Goal: Task Accomplishment & Management: Use online tool/utility

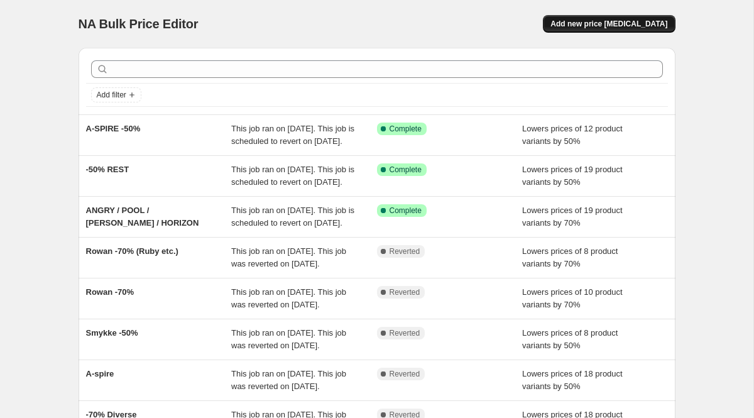
click at [634, 23] on span "Add new price [MEDICAL_DATA]" at bounding box center [608, 24] width 117 height 10
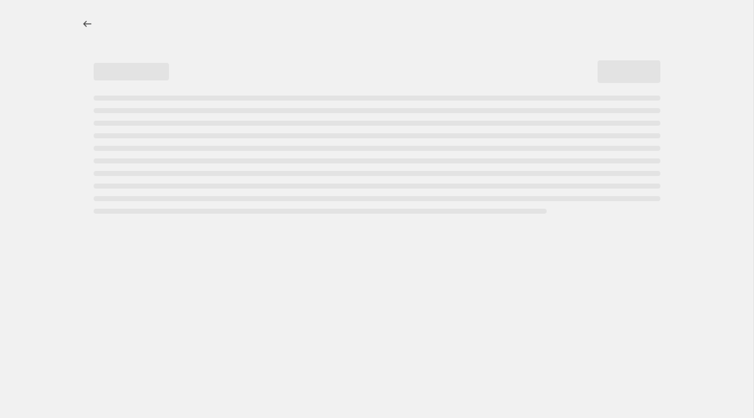
select select "percentage"
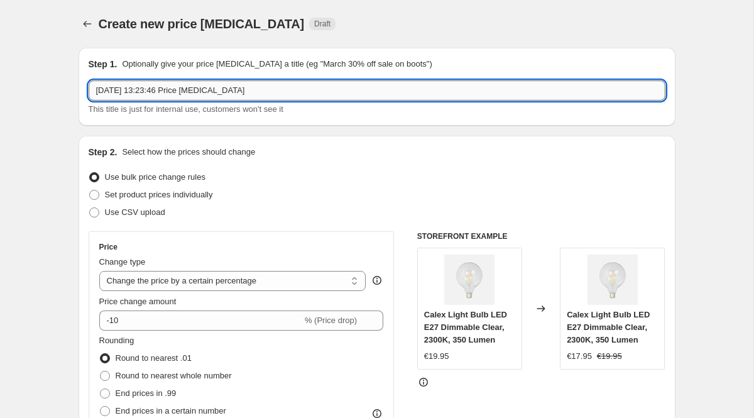
click at [271, 85] on input "19 Sept 2025, 13:23:46 Price change job" at bounding box center [377, 90] width 577 height 20
type input "Smykke -50%"
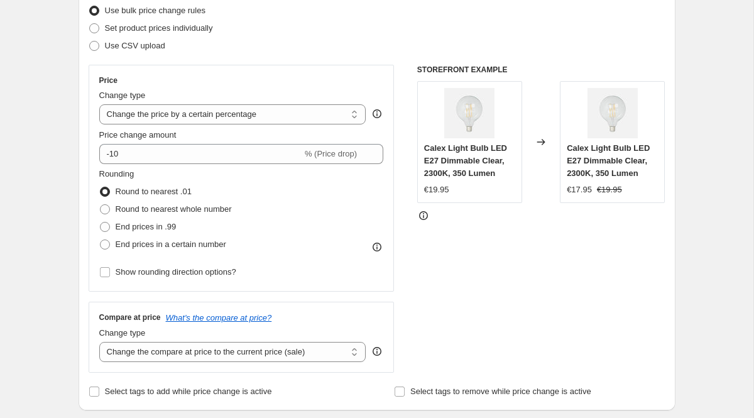
scroll to position [167, 0]
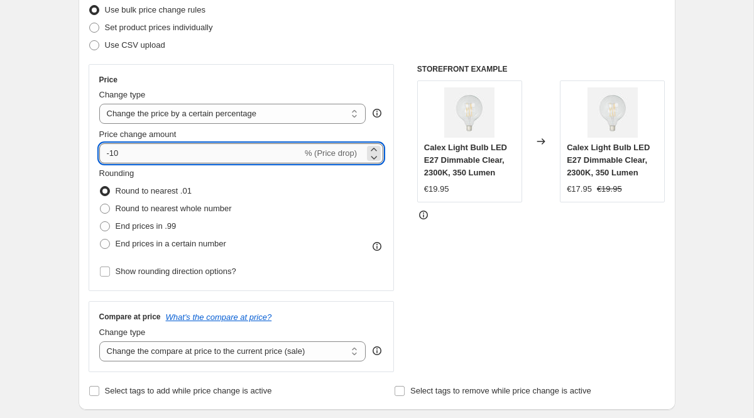
click at [172, 152] on input "-10" at bounding box center [200, 153] width 203 height 20
type input "-1"
type input "-50"
click at [106, 224] on span at bounding box center [105, 226] width 10 height 10
click at [101, 222] on input "End prices in .99" at bounding box center [100, 221] width 1 height 1
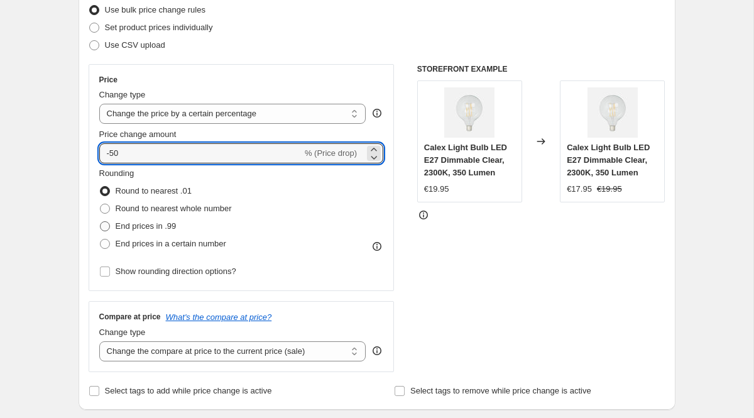
radio input "true"
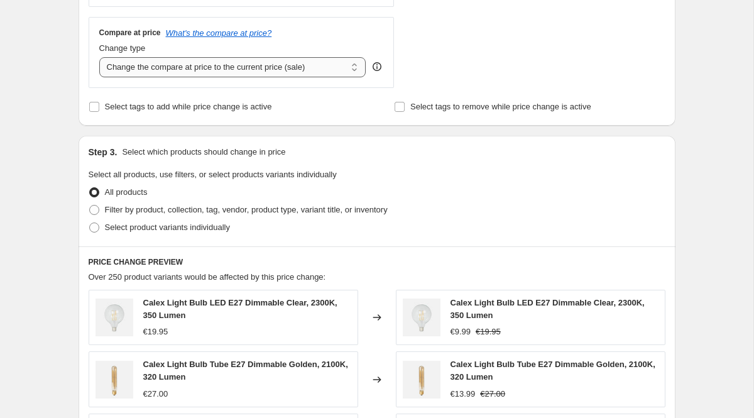
scroll to position [452, 0]
click at [178, 210] on span "Filter by product, collection, tag, vendor, product type, variant title, or inv…" at bounding box center [246, 208] width 283 height 9
click at [90, 205] on input "Filter by product, collection, tag, vendor, product type, variant title, or inv…" at bounding box center [89, 204] width 1 height 1
radio input "true"
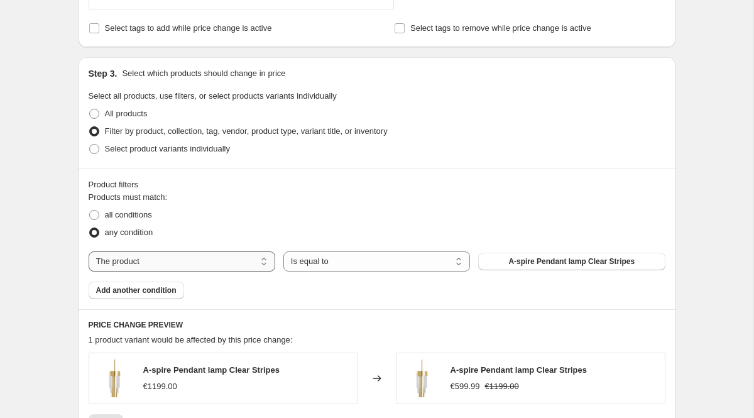
scroll to position [553, 0]
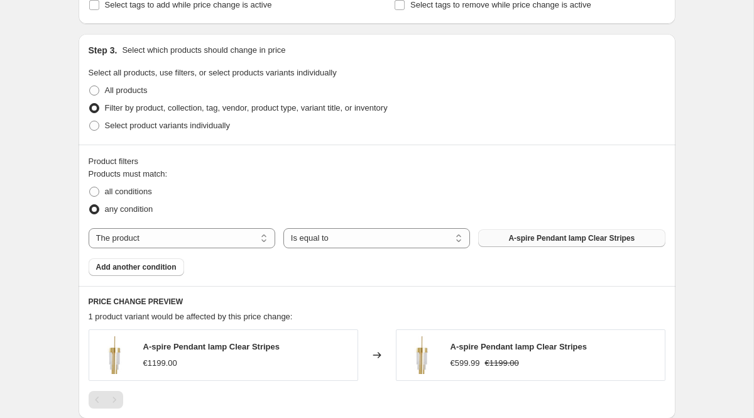
click at [508, 237] on span "A-spire Pendant lamp Clear Stripes" at bounding box center [571, 238] width 126 height 10
click at [269, 239] on select "The product The product's collection The product's tag The product's vendor The…" at bounding box center [182, 238] width 187 height 20
select select "collection"
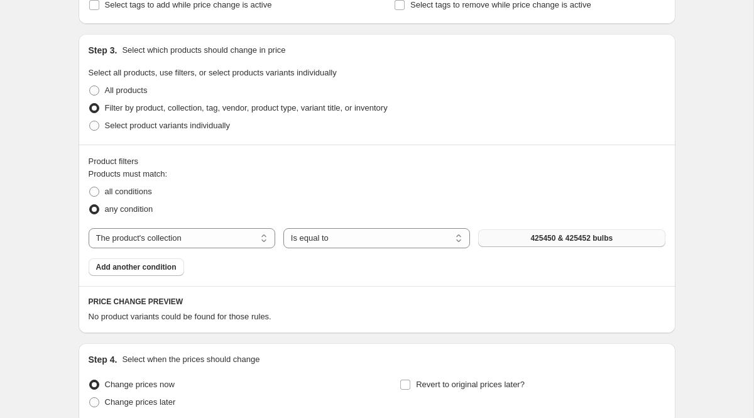
click at [548, 236] on span "425450 & 425452 bulbs" at bounding box center [571, 238] width 82 height 10
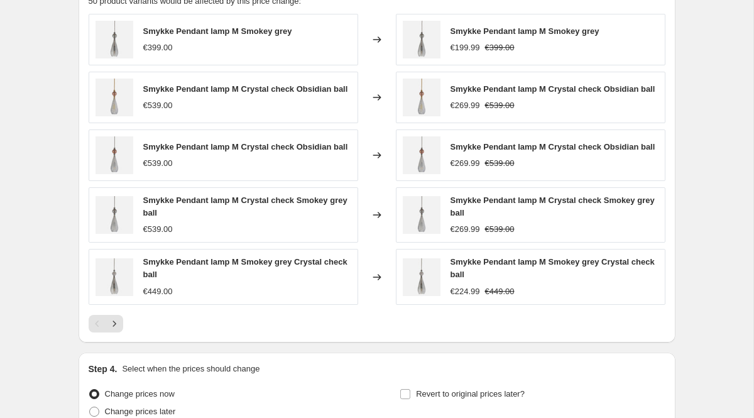
scroll to position [995, 0]
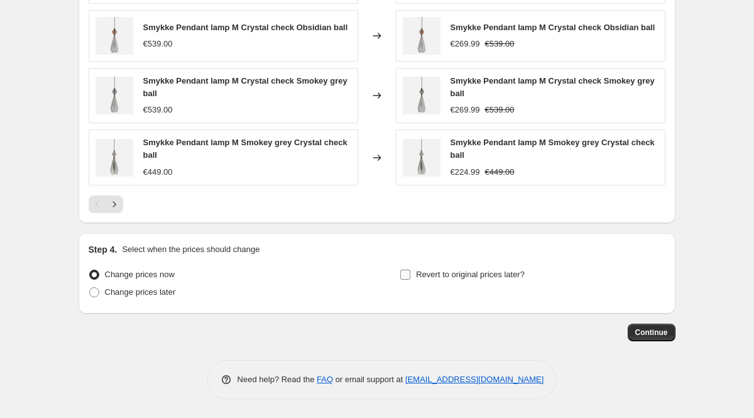
click at [405, 277] on input "Revert to original prices later?" at bounding box center [405, 275] width 10 height 10
checkbox input "true"
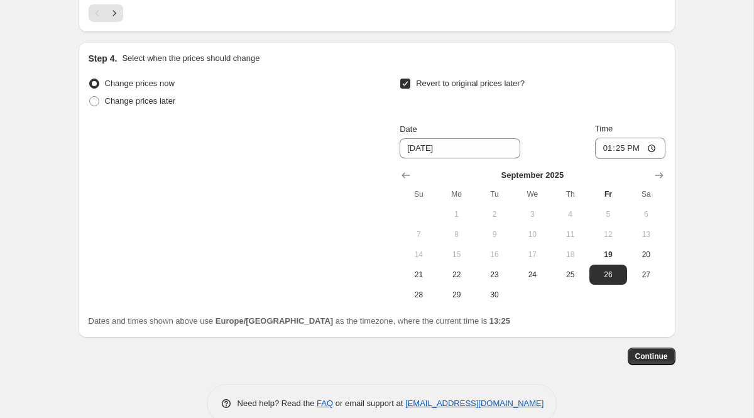
scroll to position [1179, 0]
click at [658, 181] on icon "Show next month, October 2025" at bounding box center [659, 174] width 13 height 13
click at [658, 181] on icon "Show next month, November 2025" at bounding box center [659, 174] width 13 height 13
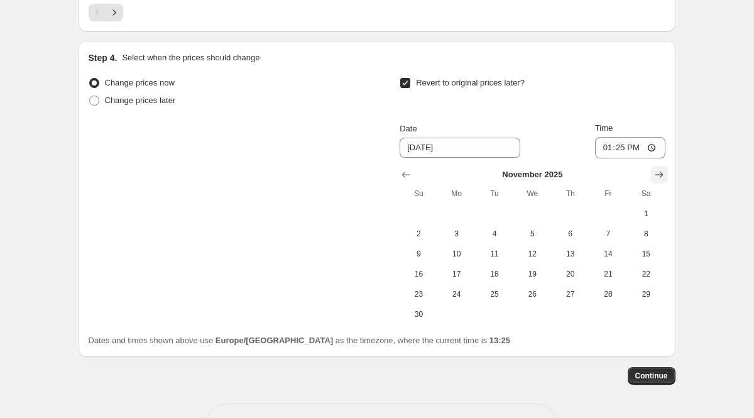
click at [658, 181] on icon "Show next month, December 2025" at bounding box center [659, 174] width 13 height 13
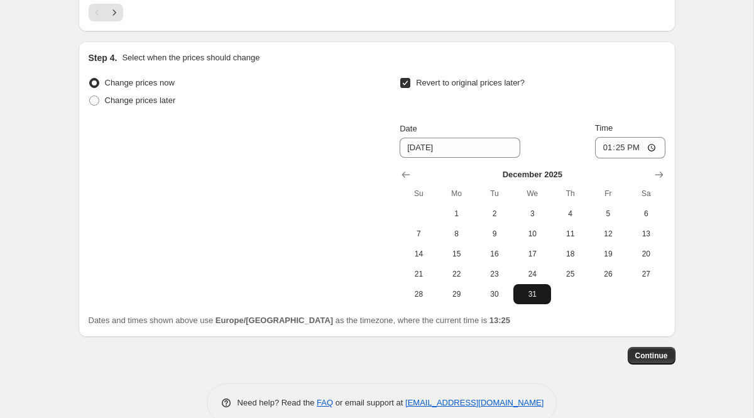
click at [533, 299] on span "31" at bounding box center [532, 294] width 28 height 10
click at [657, 181] on icon "Show next month, January 2026" at bounding box center [659, 174] width 13 height 13
click at [564, 219] on span "1" at bounding box center [570, 214] width 28 height 10
type input "1/1/2026"
click at [649, 361] on span "Continue" at bounding box center [651, 356] width 33 height 10
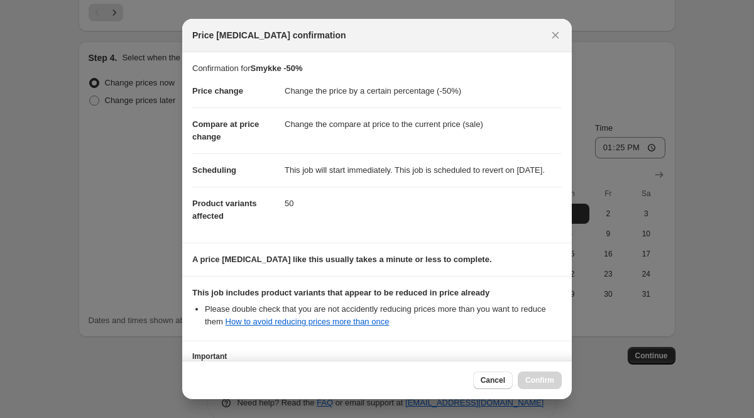
scroll to position [124, 0]
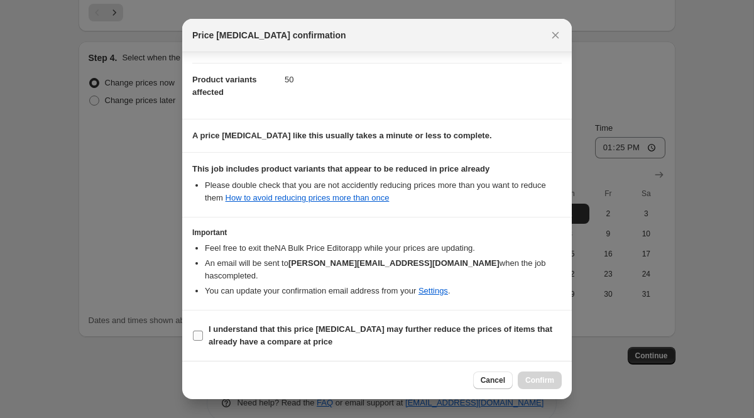
click at [269, 328] on b "I understand that this price change job may further reduce the prices of items …" at bounding box center [381, 335] width 344 height 22
click at [203, 330] on input "I understand that this price change job may further reduce the prices of items …" at bounding box center [198, 335] width 10 height 10
checkbox input "true"
click at [546, 377] on span "Confirm" at bounding box center [539, 380] width 29 height 10
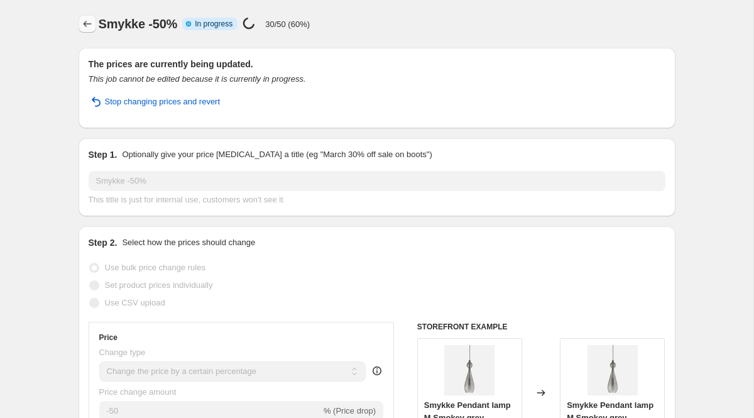
click at [85, 23] on icon "Price change jobs" at bounding box center [87, 24] width 8 height 6
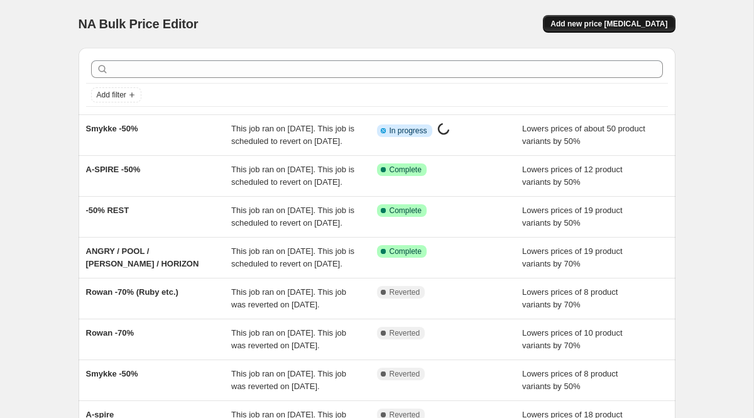
click at [593, 26] on span "Add new price change job" at bounding box center [608, 24] width 117 height 10
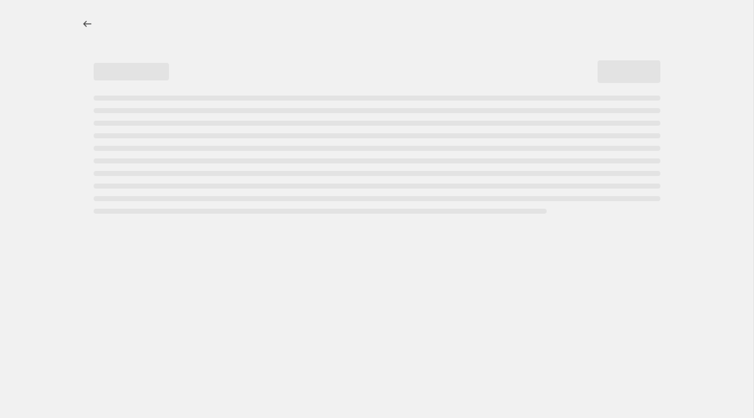
select select "percentage"
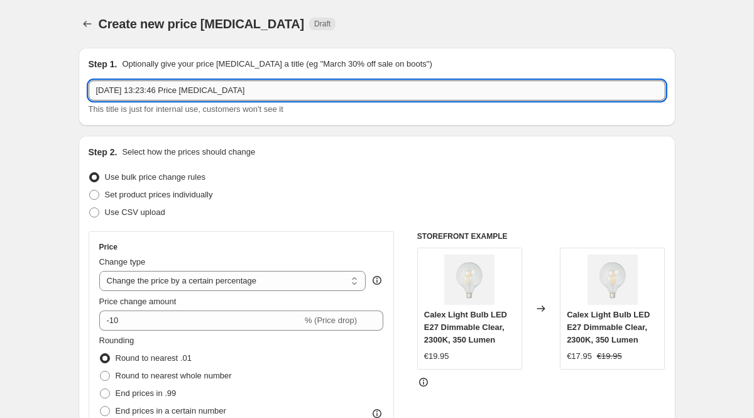
click at [168, 90] on input "19 Sept 2025, 13:23:46 Price change job" at bounding box center [377, 90] width 577 height 20
type input "UVA -50%"
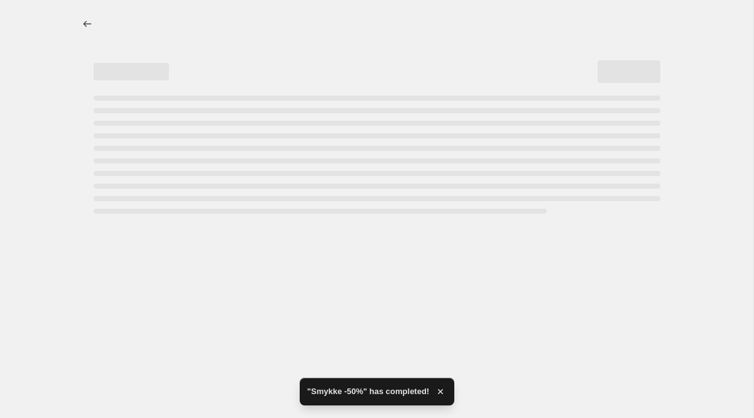
select select "percentage"
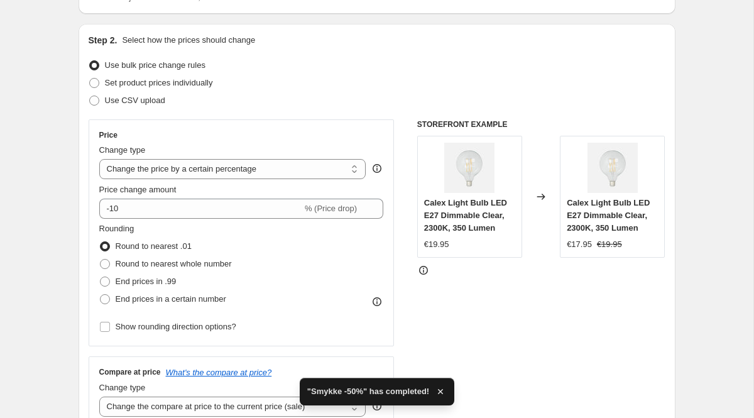
scroll to position [115, 0]
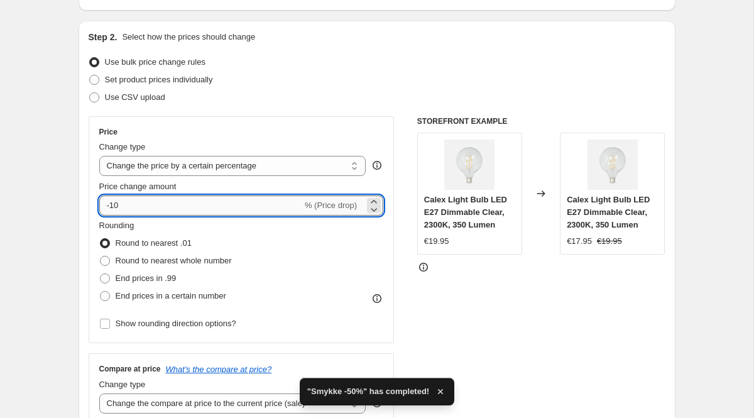
click at [146, 207] on input "-10" at bounding box center [200, 205] width 203 height 20
type input "-1"
type input "-50"
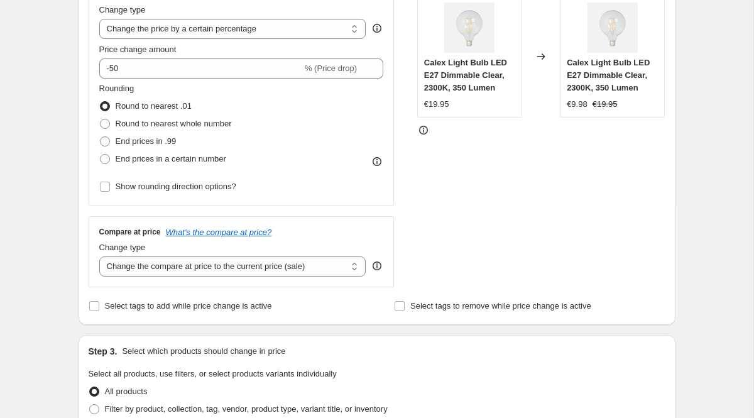
scroll to position [253, 0]
click at [143, 138] on span "End prices in .99" at bounding box center [146, 139] width 61 height 9
click at [101, 136] on input "End prices in .99" at bounding box center [100, 135] width 1 height 1
radio input "true"
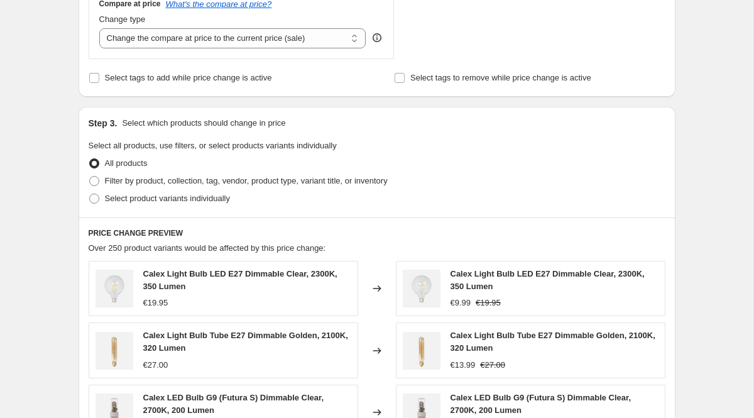
scroll to position [481, 0]
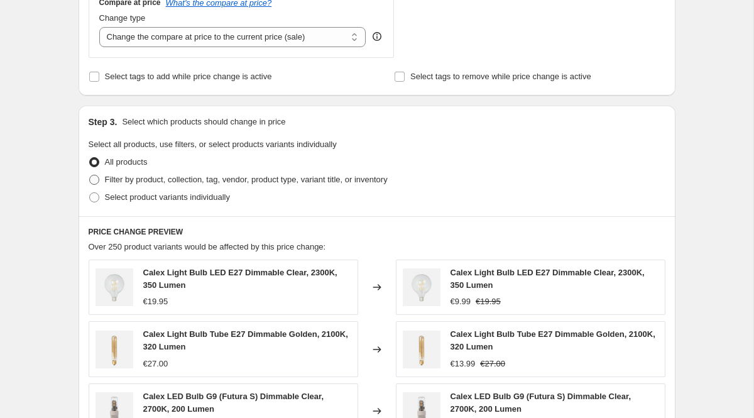
click at [127, 180] on span "Filter by product, collection, tag, vendor, product type, variant title, or inv…" at bounding box center [246, 179] width 283 height 9
click at [90, 175] on input "Filter by product, collection, tag, vendor, product type, variant title, or inv…" at bounding box center [89, 175] width 1 height 1
radio input "true"
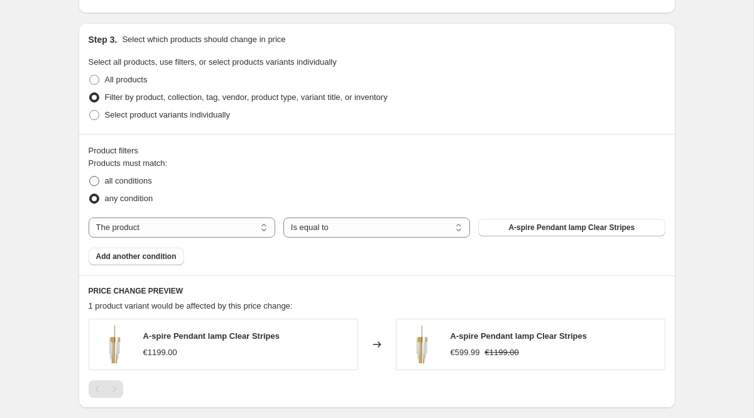
scroll to position [564, 0]
click at [197, 229] on select "The product The product's collection The product's tag The product's vendor The…" at bounding box center [182, 227] width 187 height 20
select select "collection"
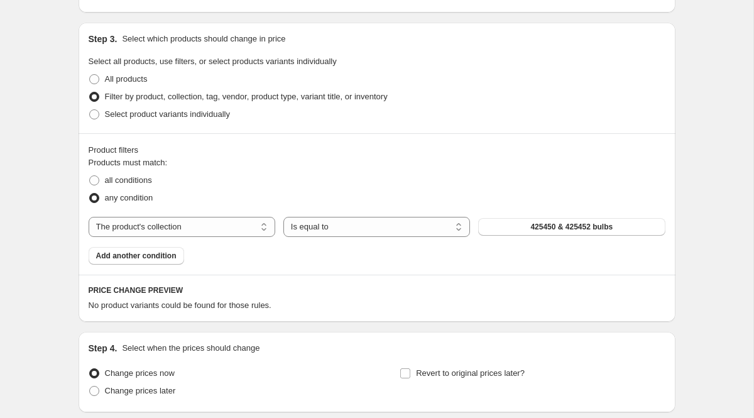
click at [543, 226] on span "425450 & 425452 bulbs" at bounding box center [571, 227] width 82 height 10
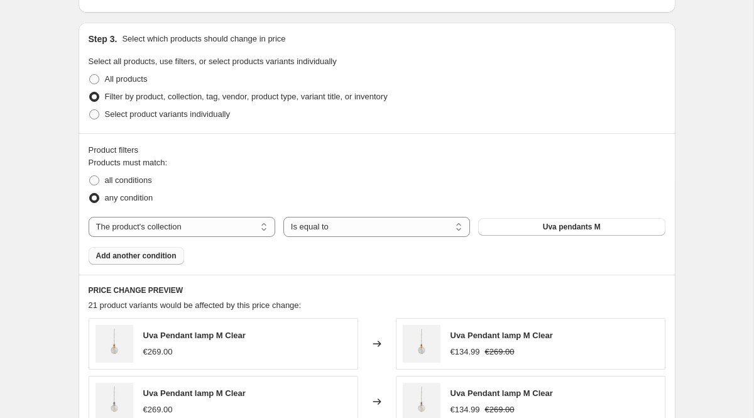
click at [160, 254] on span "Add another condition" at bounding box center [136, 256] width 80 height 10
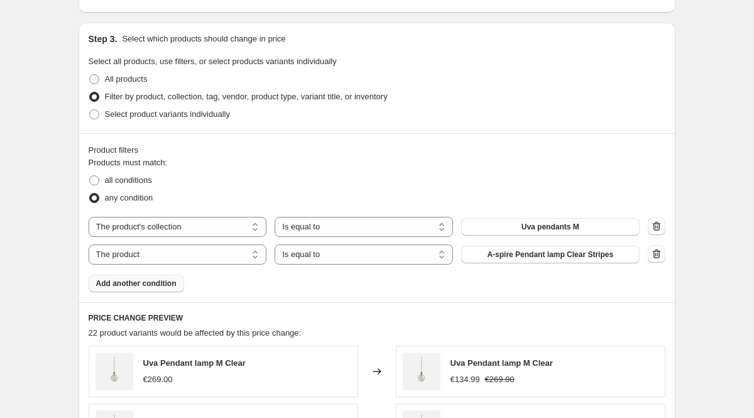
click at [160, 254] on select "The product The product's collection The product's tag The product's vendor The…" at bounding box center [178, 254] width 178 height 20
select select "collection"
click at [524, 255] on span "425450 & 425452 bulbs" at bounding box center [550, 254] width 82 height 10
click at [148, 283] on span "Add another condition" at bounding box center [136, 283] width 80 height 10
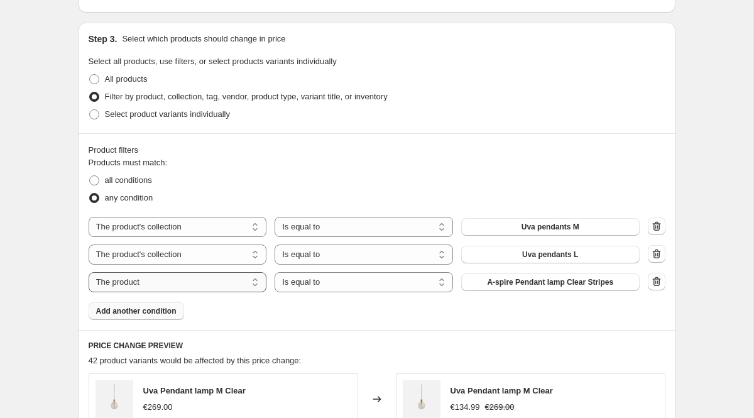
click at [168, 283] on select "The product The product's collection The product's tag The product's vendor The…" at bounding box center [178, 282] width 178 height 20
select select "collection"
click at [489, 283] on button "425450 & 425452 bulbs" at bounding box center [550, 282] width 178 height 18
click at [152, 313] on span "Add another condition" at bounding box center [136, 311] width 80 height 10
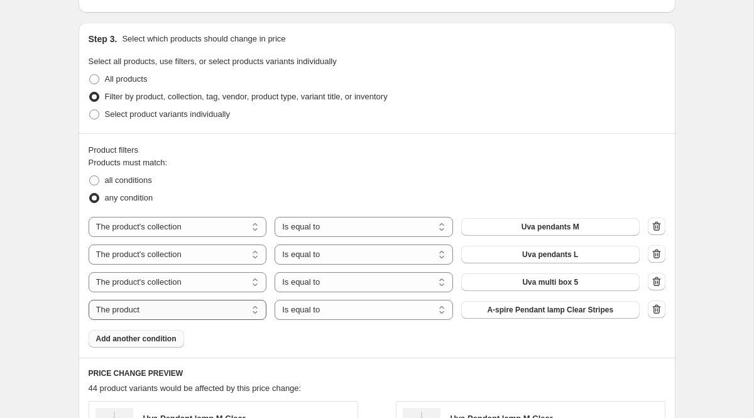
click at [154, 311] on select "The product The product's collection The product's tag The product's vendor The…" at bounding box center [178, 310] width 178 height 20
select select "collection"
click at [494, 310] on button "425450 & 425452 bulbs" at bounding box center [550, 310] width 178 height 18
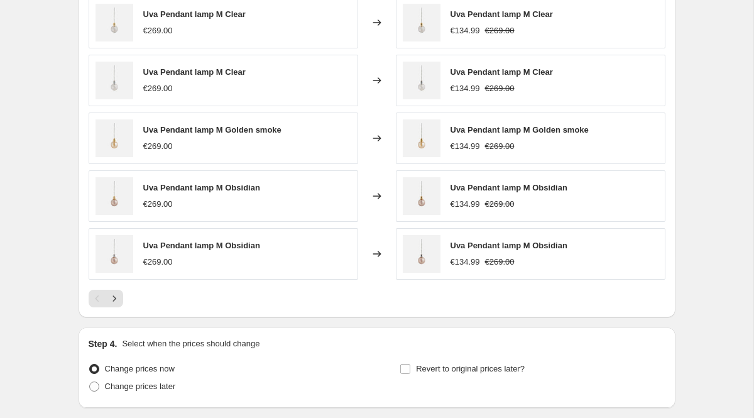
scroll to position [1062, 0]
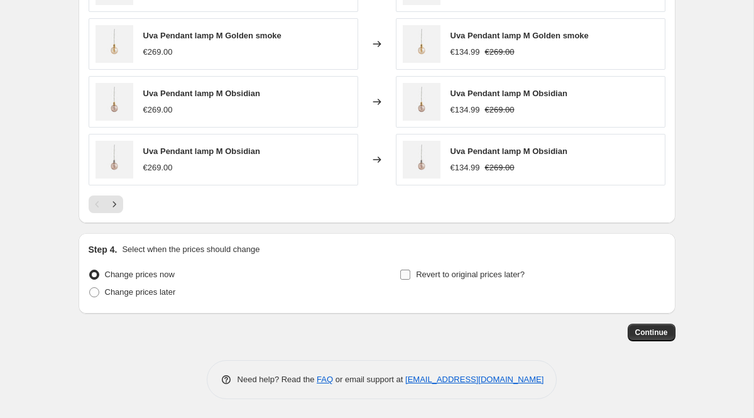
click at [420, 275] on span "Revert to original prices later?" at bounding box center [470, 274] width 109 height 9
click at [410, 275] on input "Revert to original prices later?" at bounding box center [405, 275] width 10 height 10
checkbox input "true"
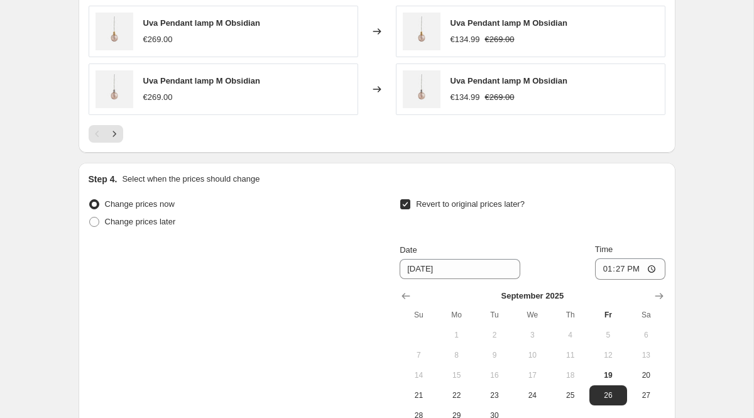
scroll to position [1132, 0]
click at [654, 297] on icon "Show next month, October 2025" at bounding box center [659, 296] width 13 height 13
click at [654, 297] on icon "Show next month, November 2025" at bounding box center [659, 296] width 13 height 13
click at [654, 297] on icon "Show next month, December 2025" at bounding box center [659, 296] width 13 height 13
click at [654, 297] on icon "Show next month, January 2026" at bounding box center [659, 296] width 13 height 13
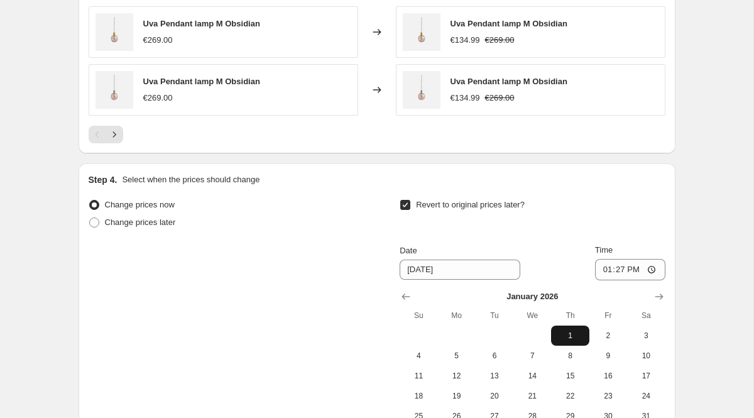
click at [569, 335] on span "1" at bounding box center [570, 335] width 28 height 10
type input "1/1/2026"
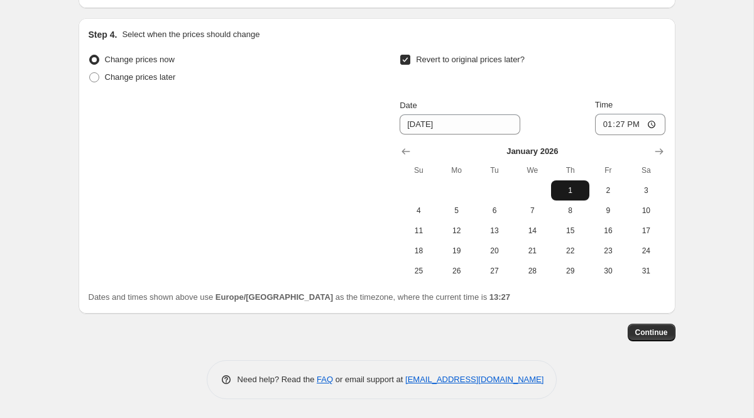
scroll to position [1277, 0]
click at [643, 332] on span "Continue" at bounding box center [651, 333] width 33 height 10
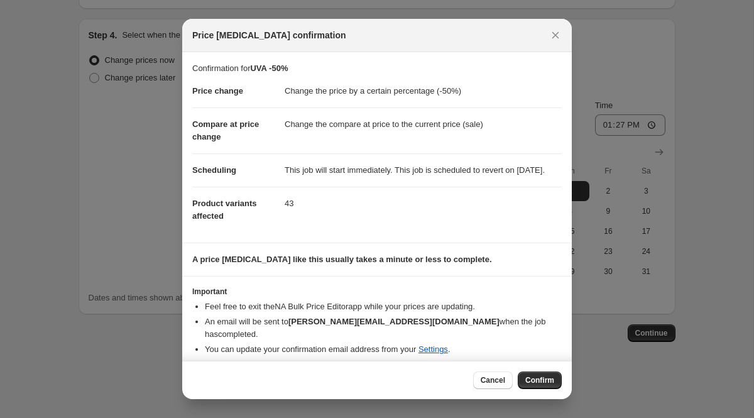
scroll to position [8, 0]
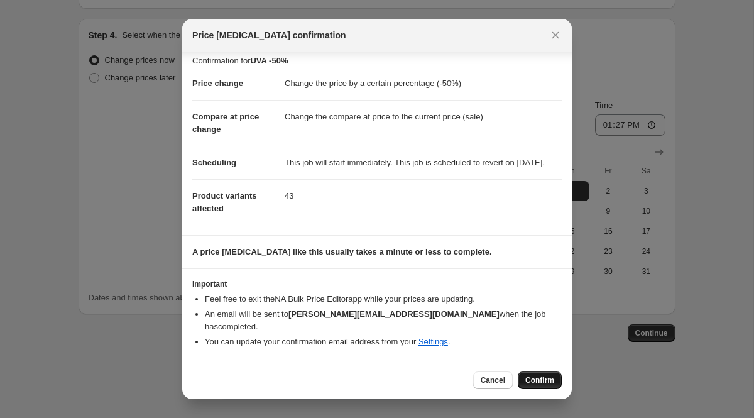
click at [530, 379] on span "Confirm" at bounding box center [539, 380] width 29 height 10
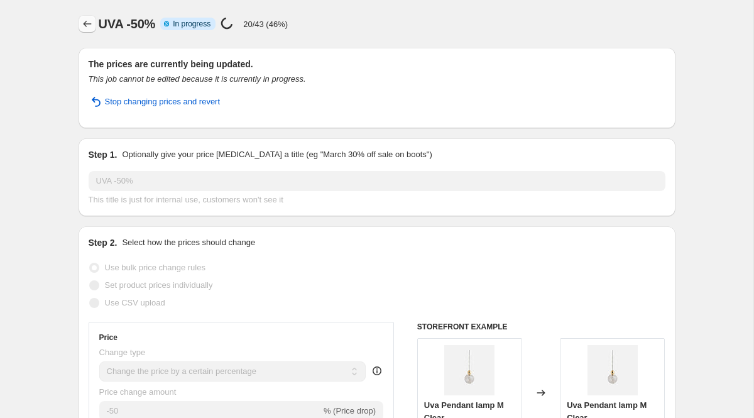
click at [87, 27] on icon "Price change jobs" at bounding box center [87, 24] width 13 height 13
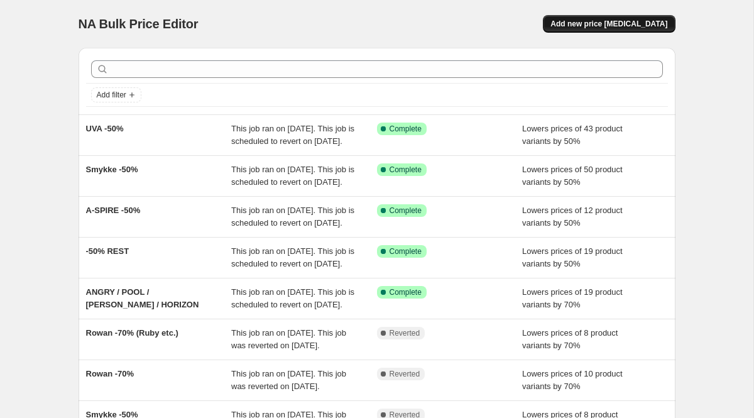
click at [616, 18] on button "Add new price change job" at bounding box center [609, 24] width 132 height 18
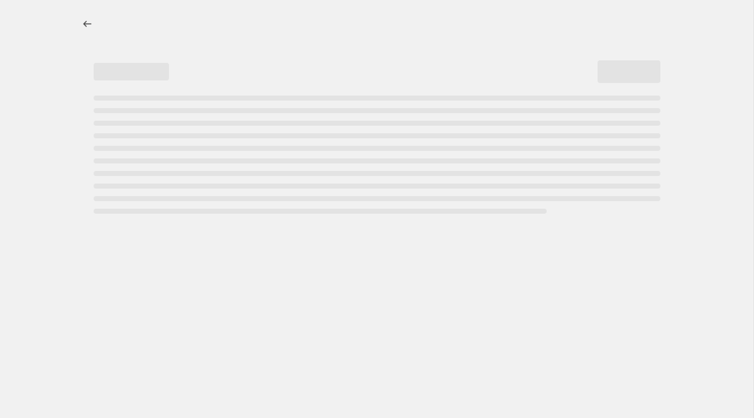
select select "percentage"
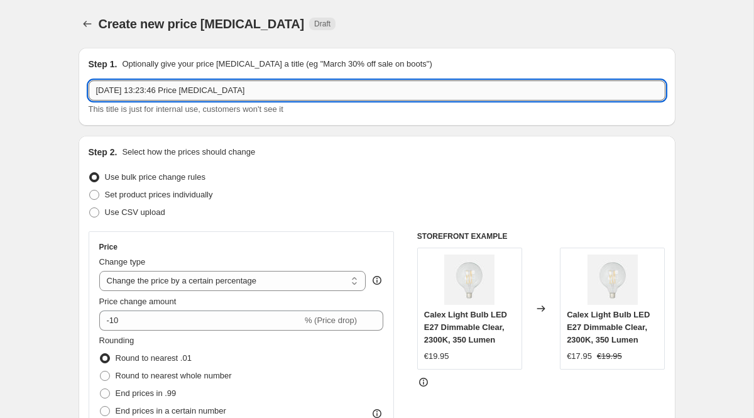
click at [234, 94] on input "19 Sept 2025, 13:23:46 Price change job" at bounding box center [377, 90] width 577 height 20
type input "l"
type input "Lute -50%"
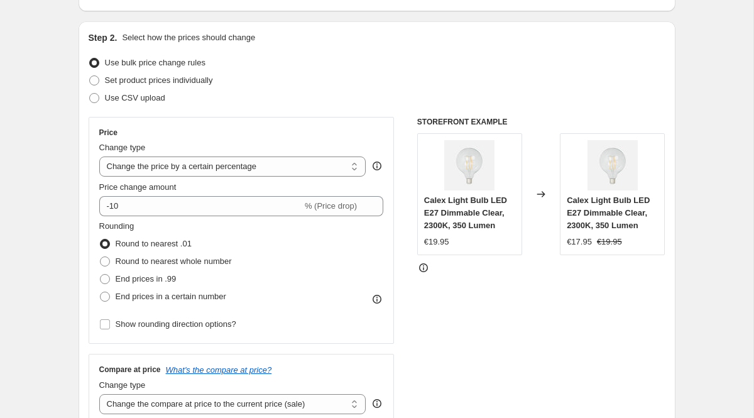
scroll to position [154, 0]
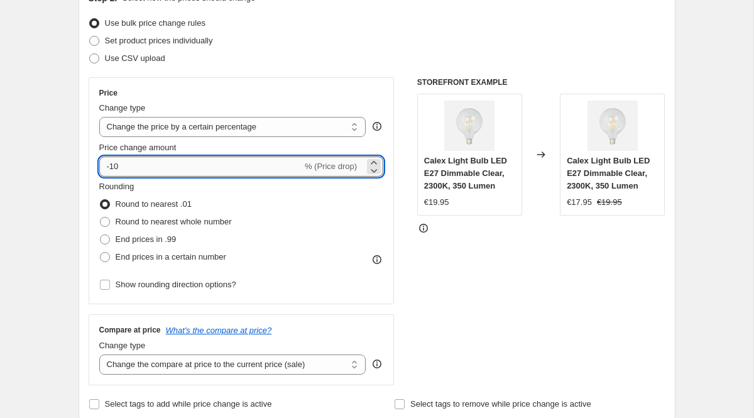
click at [127, 169] on input "-10" at bounding box center [200, 166] width 203 height 20
type input "-1"
type input "-50"
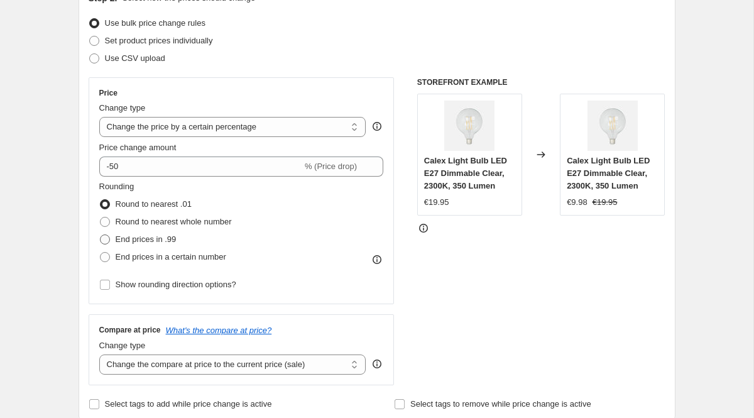
click at [158, 243] on span "End prices in .99" at bounding box center [146, 238] width 61 height 9
click at [101, 235] on input "End prices in .99" at bounding box center [100, 234] width 1 height 1
radio input "true"
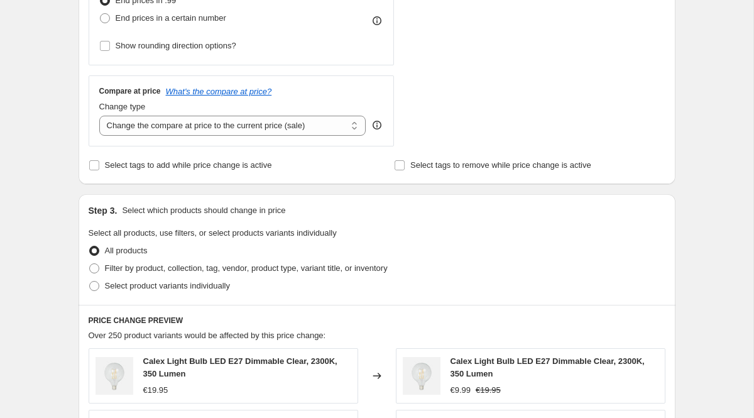
scroll to position [395, 0]
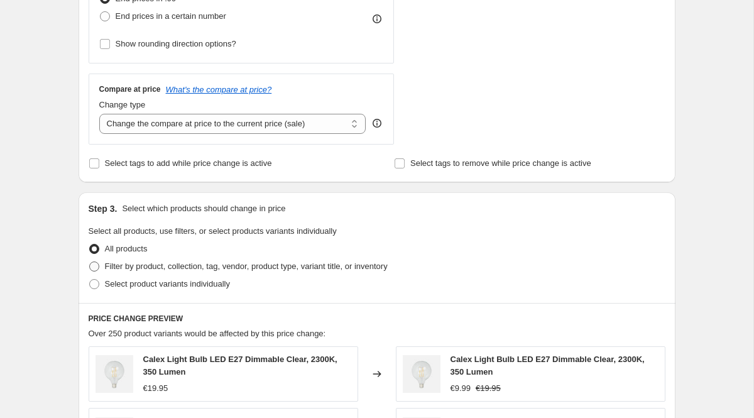
click at [150, 268] on span "Filter by product, collection, tag, vendor, product type, variant title, or inv…" at bounding box center [246, 265] width 283 height 9
click at [90, 262] on input "Filter by product, collection, tag, vendor, product type, variant title, or inv…" at bounding box center [89, 261] width 1 height 1
radio input "true"
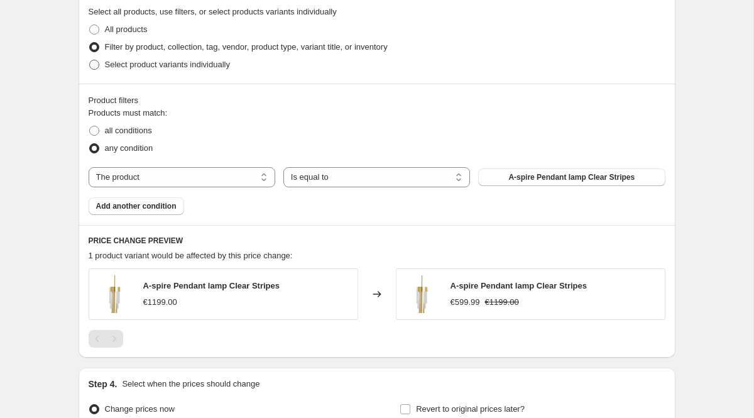
scroll to position [599, 0]
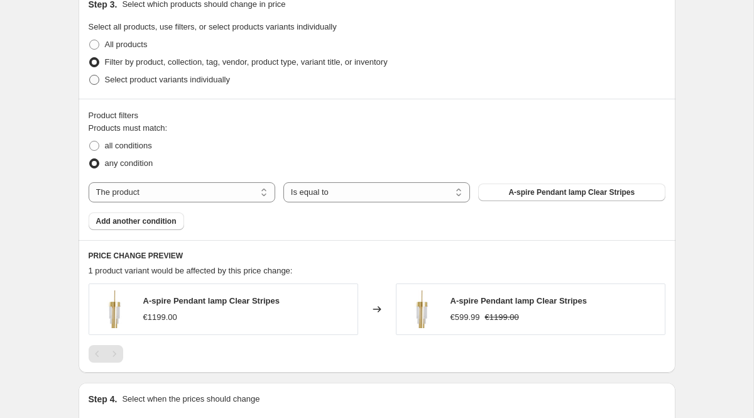
click at [128, 77] on span "Select product variants individually" at bounding box center [167, 79] width 125 height 9
click at [90, 75] on input "Select product variants individually" at bounding box center [89, 75] width 1 height 1
radio input "true"
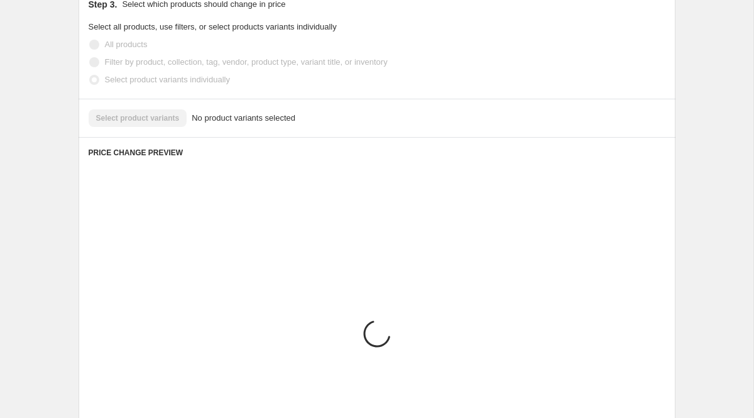
scroll to position [560, 0]
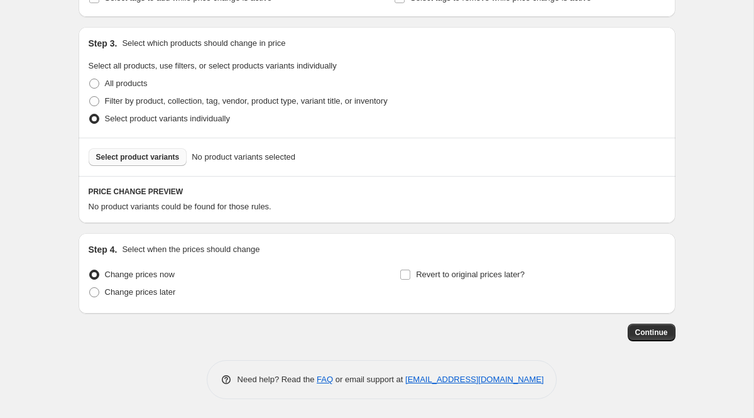
click at [166, 155] on span "Select product variants" at bounding box center [138, 157] width 84 height 10
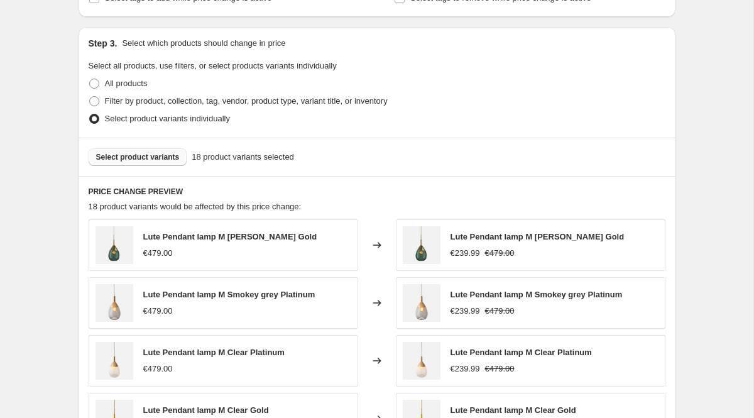
scroll to position [876, 0]
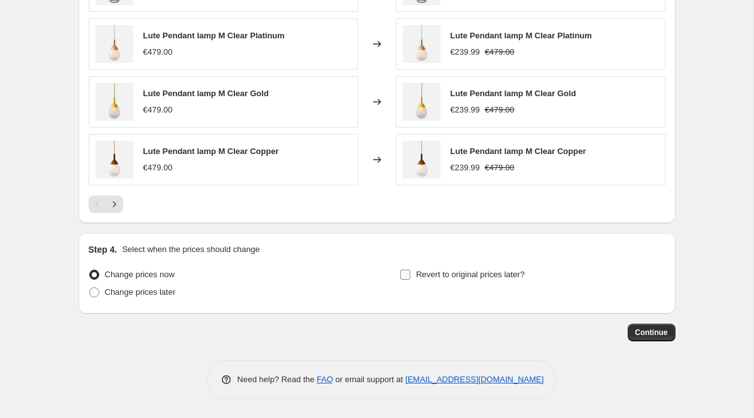
click at [415, 275] on label "Revert to original prices later?" at bounding box center [462, 275] width 125 height 18
click at [410, 275] on input "Revert to original prices later?" at bounding box center [405, 275] width 10 height 10
checkbox input "true"
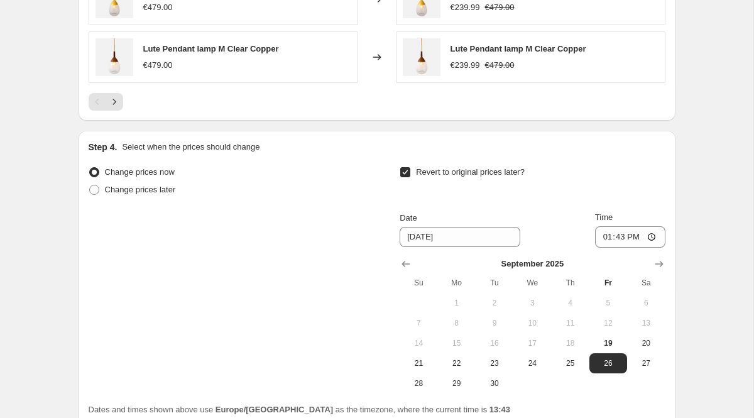
scroll to position [978, 0]
click at [655, 263] on icon "Show next month, October 2025" at bounding box center [659, 264] width 13 height 13
click at [655, 263] on icon "Show next month, November 2025" at bounding box center [659, 264] width 13 height 13
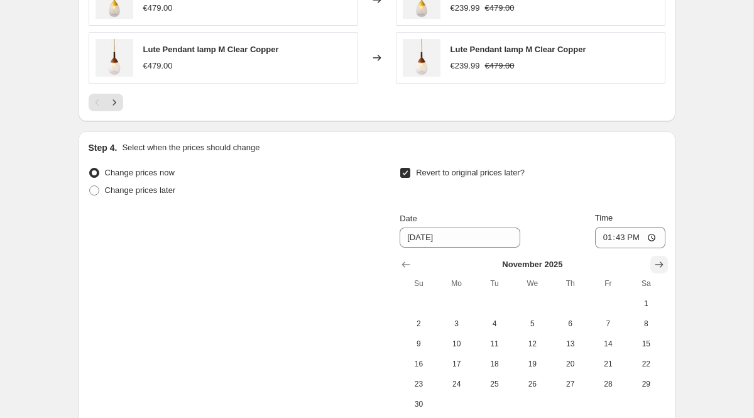
click at [655, 263] on icon "Show next month, December 2025" at bounding box center [659, 264] width 13 height 13
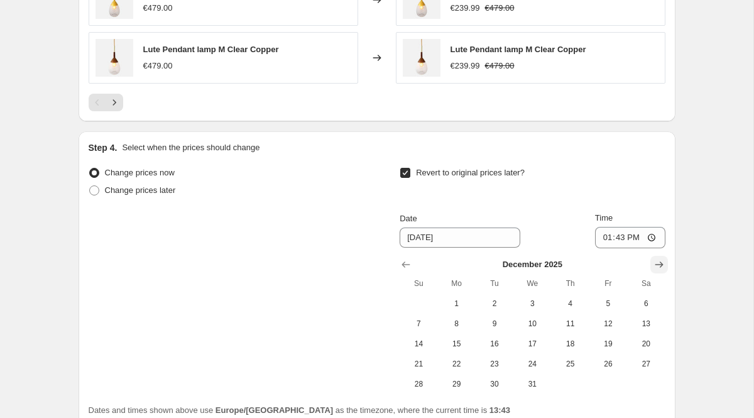
click at [655, 263] on icon "Show next month, January 2026" at bounding box center [659, 264] width 13 height 13
click at [567, 302] on span "1" at bounding box center [570, 303] width 28 height 10
type input "1/1/2026"
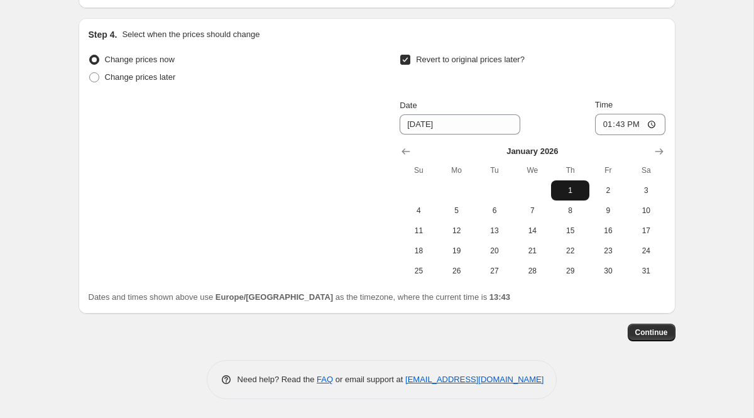
scroll to position [1091, 0]
click at [644, 334] on span "Continue" at bounding box center [651, 333] width 33 height 10
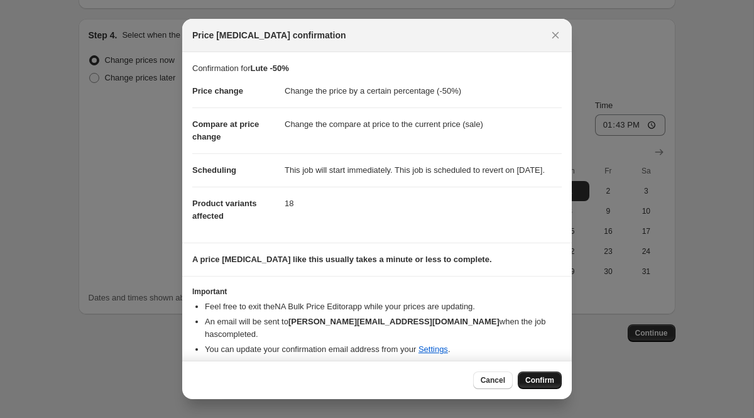
click at [551, 381] on span "Confirm" at bounding box center [539, 380] width 29 height 10
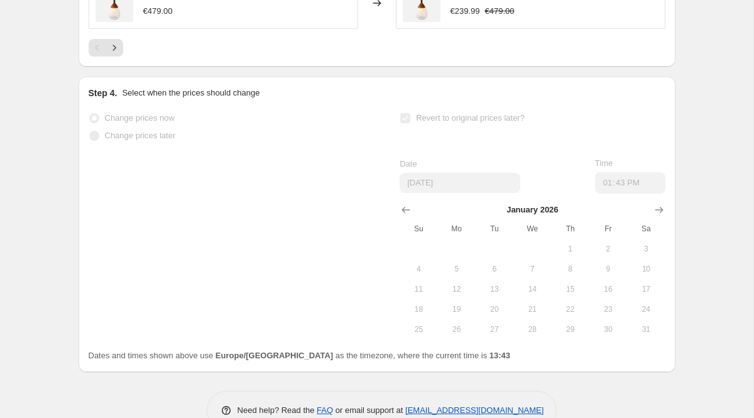
scroll to position [1123, 0]
select select "percentage"
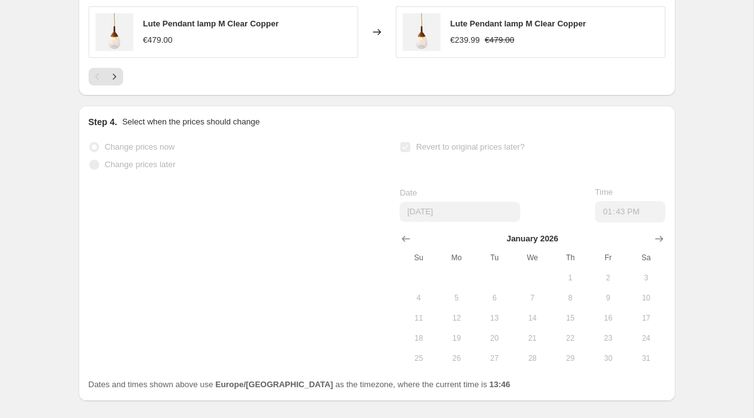
scroll to position [0, 0]
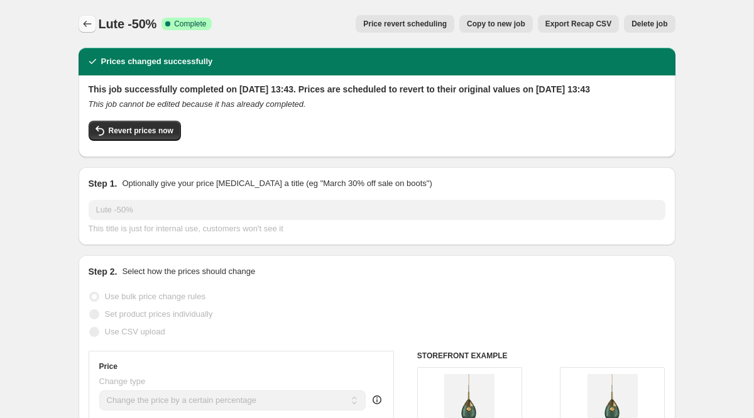
click at [79, 26] on button "Price change jobs" at bounding box center [88, 24] width 18 height 18
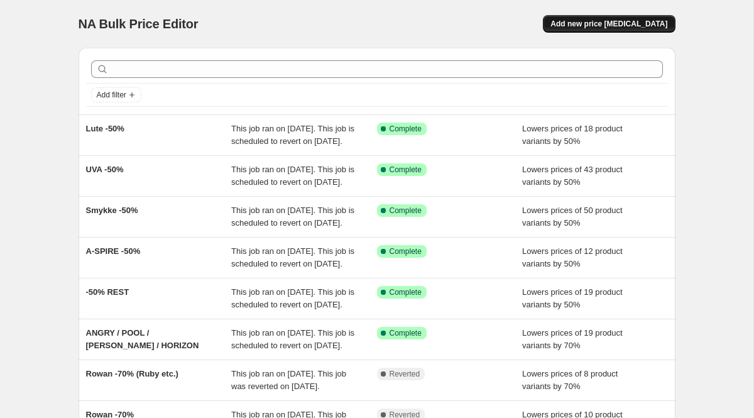
click at [597, 26] on span "Add new price change job" at bounding box center [608, 24] width 117 height 10
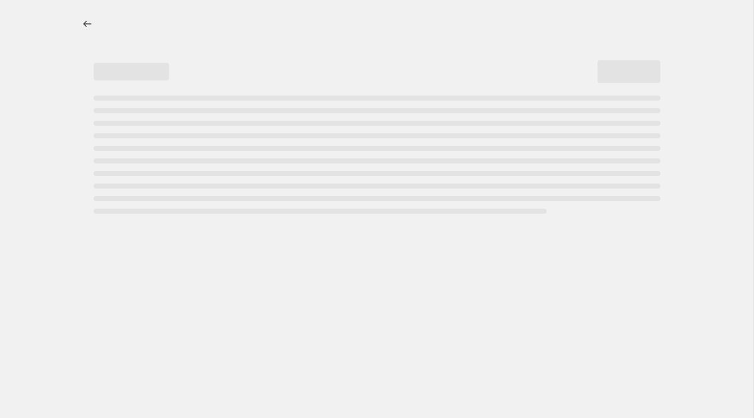
select select "percentage"
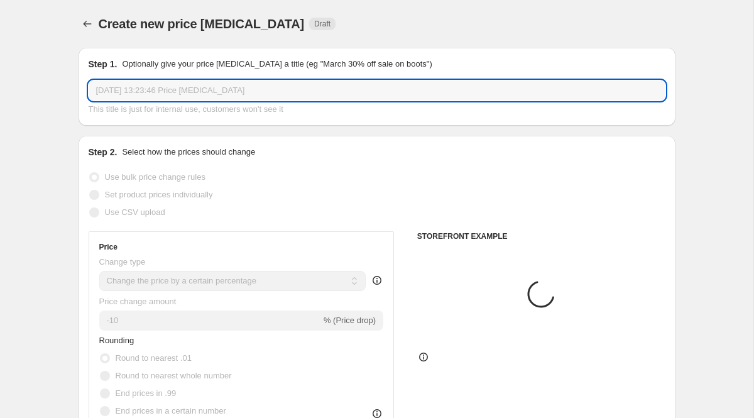
click at [143, 94] on input "19 Sept 2025, 13:23:46 Price change job" at bounding box center [377, 90] width 577 height 20
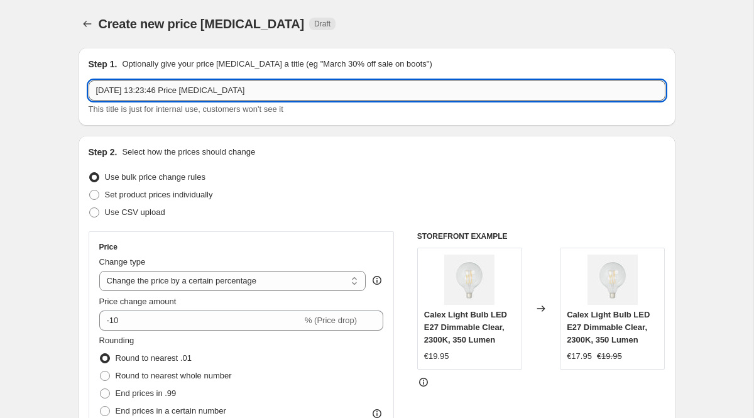
click at [143, 94] on input "19 Sept 2025, 13:23:46 Price change job" at bounding box center [377, 90] width 577 height 20
type input "Futura -50%"
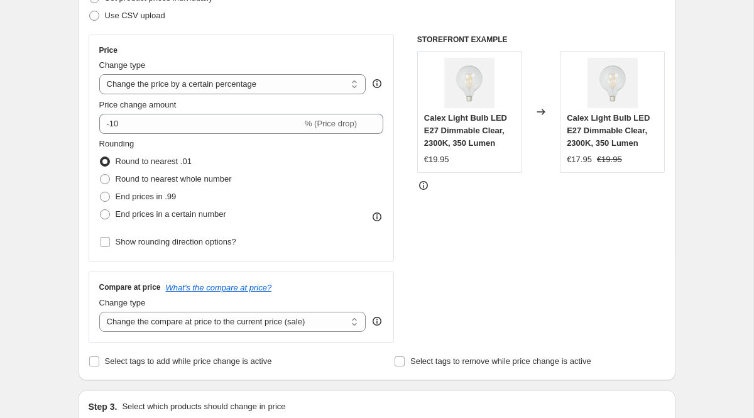
scroll to position [197, 0]
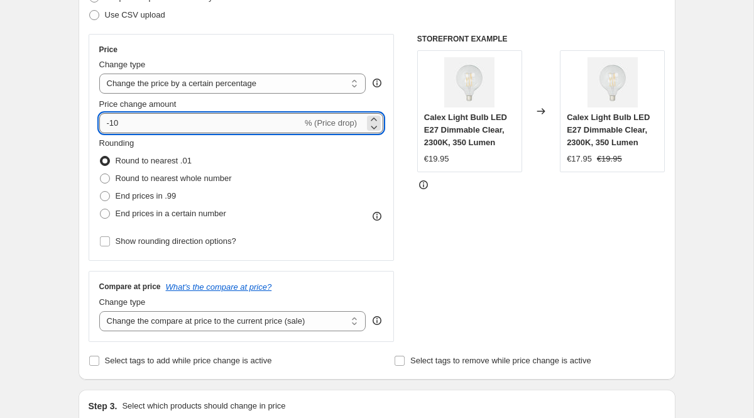
click at [152, 125] on input "-10" at bounding box center [200, 123] width 203 height 20
type input "-1"
type input "-50"
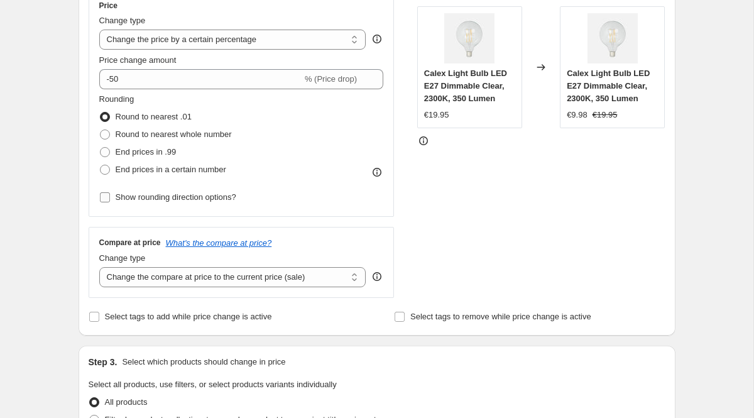
scroll to position [242, 0]
click at [151, 149] on span "End prices in .99" at bounding box center [146, 150] width 61 height 9
click at [101, 147] on input "End prices in .99" at bounding box center [100, 146] width 1 height 1
radio input "true"
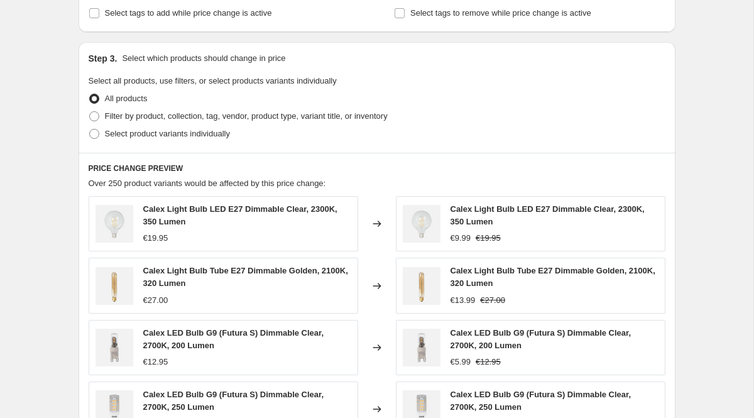
scroll to position [550, 0]
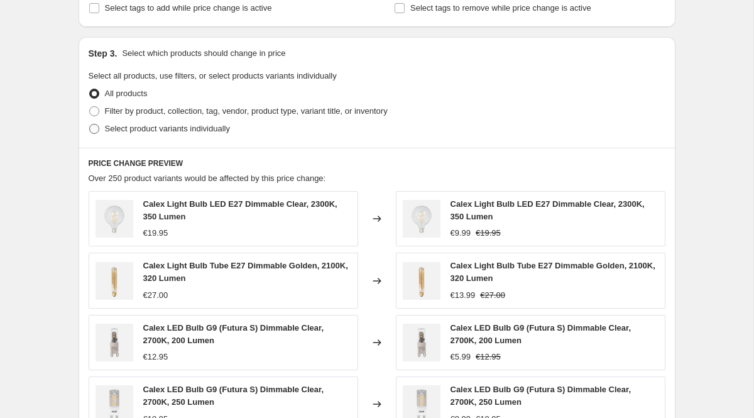
click at [150, 131] on span "Select product variants individually" at bounding box center [167, 128] width 125 height 9
click at [90, 124] on input "Select product variants individually" at bounding box center [89, 124] width 1 height 1
radio input "true"
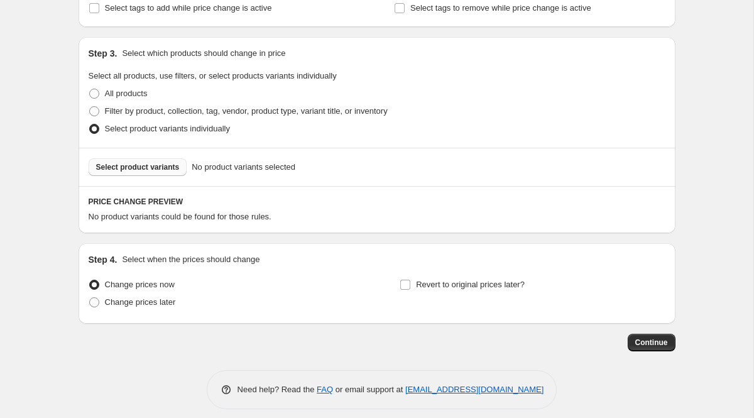
click at [151, 166] on span "Select product variants" at bounding box center [138, 167] width 84 height 10
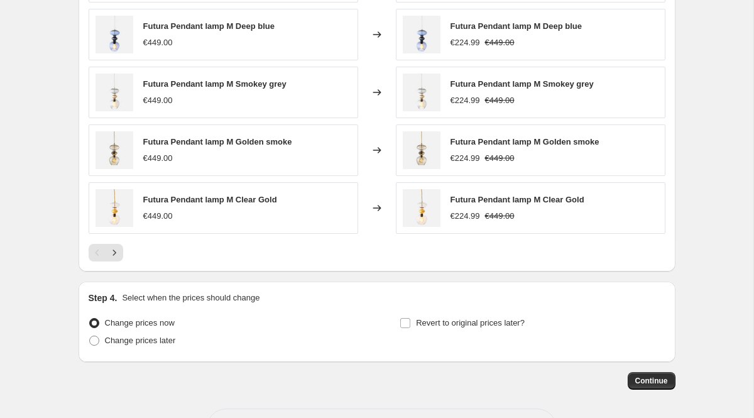
scroll to position [876, 0]
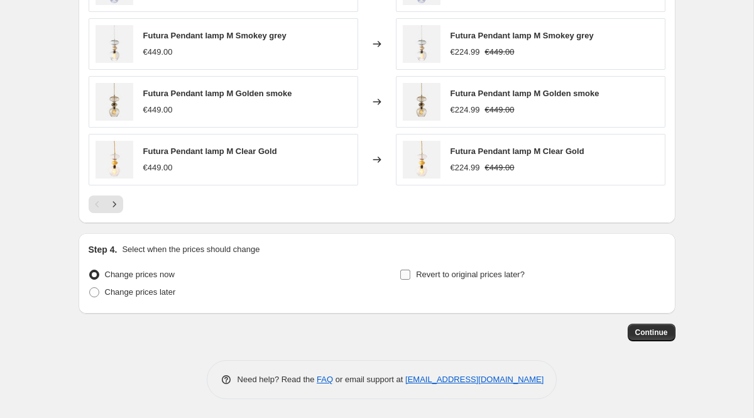
click at [507, 276] on span "Revert to original prices later?" at bounding box center [470, 274] width 109 height 9
click at [410, 276] on input "Revert to original prices later?" at bounding box center [405, 275] width 10 height 10
checkbox input "true"
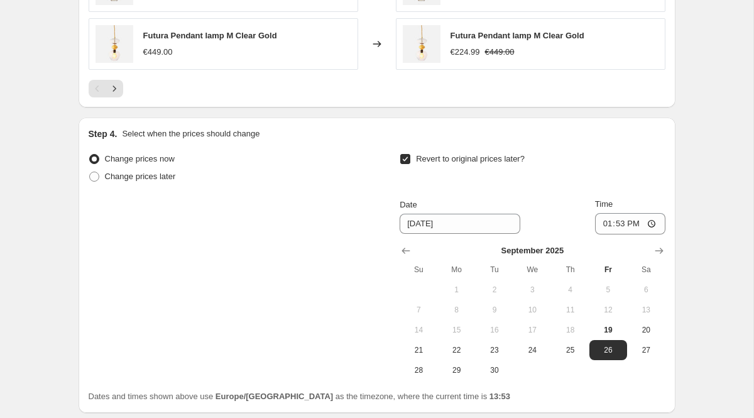
scroll to position [993, 0]
click at [657, 254] on icon "Show next month, October 2025" at bounding box center [659, 250] width 13 height 13
click at [657, 254] on icon "Show next month, November 2025" at bounding box center [659, 250] width 13 height 13
click at [655, 249] on icon "Show next month, January 2026" at bounding box center [659, 250] width 13 height 13
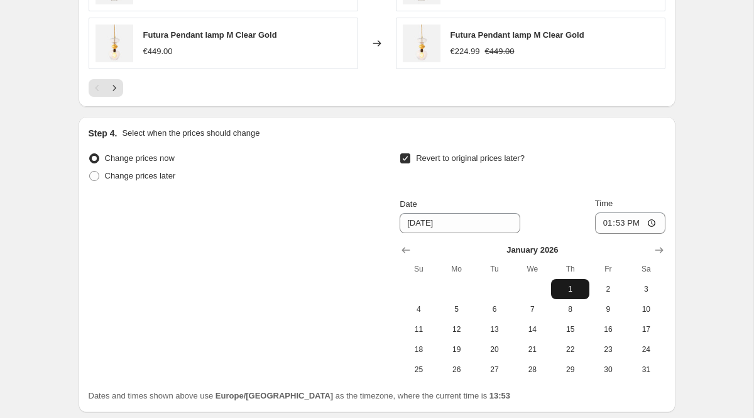
click at [574, 284] on span "1" at bounding box center [570, 289] width 28 height 10
type input "1/1/2026"
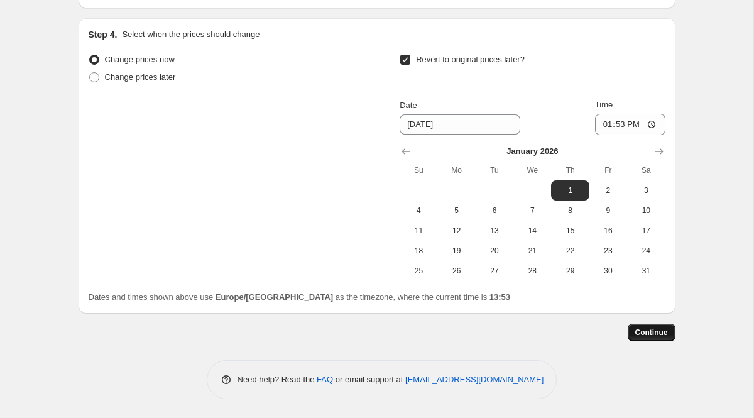
click at [657, 335] on span "Continue" at bounding box center [651, 332] width 33 height 10
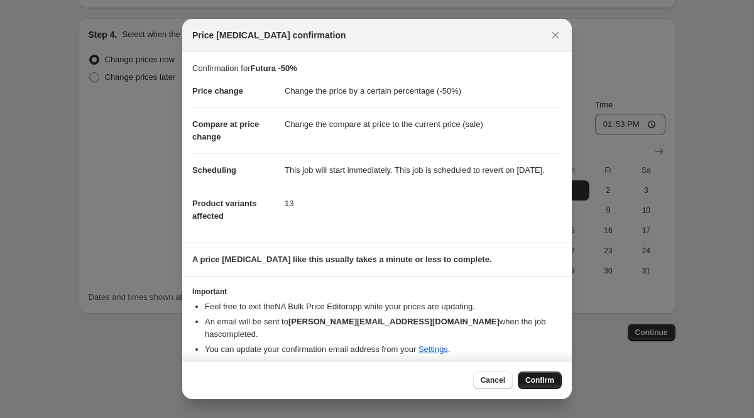
click at [535, 378] on span "Confirm" at bounding box center [539, 380] width 29 height 10
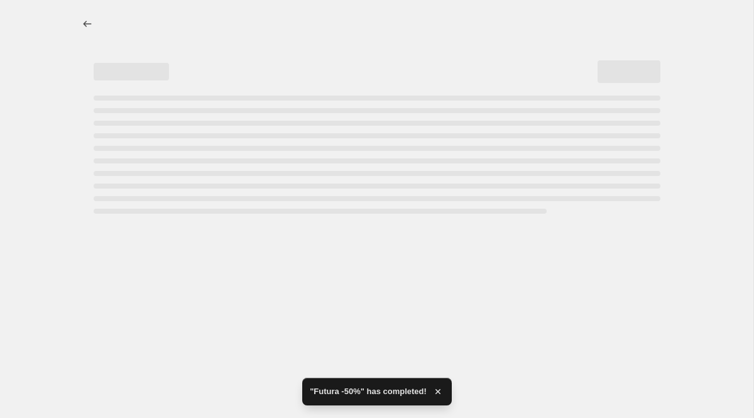
select select "percentage"
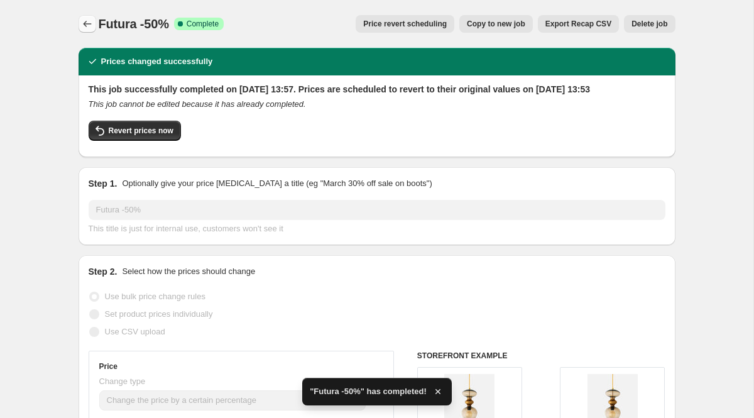
click at [80, 26] on button "Price change jobs" at bounding box center [88, 24] width 18 height 18
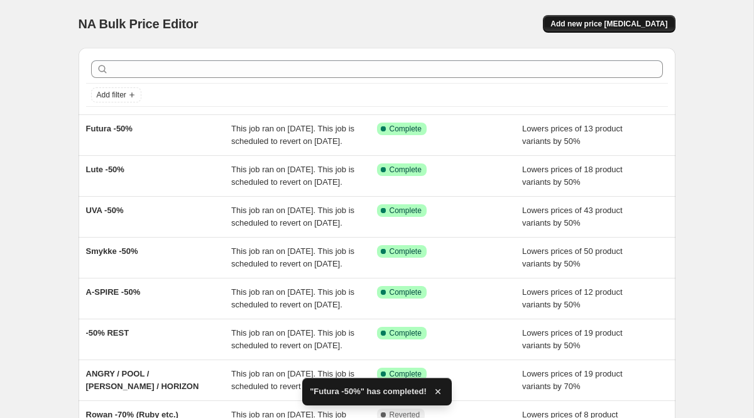
click at [631, 23] on span "Add new price change job" at bounding box center [608, 24] width 117 height 10
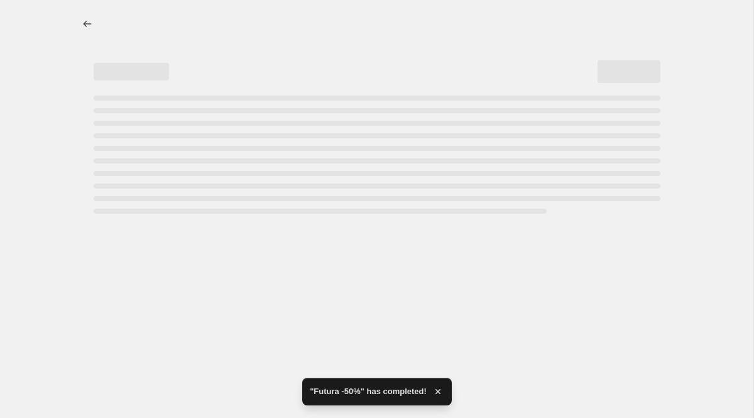
select select "percentage"
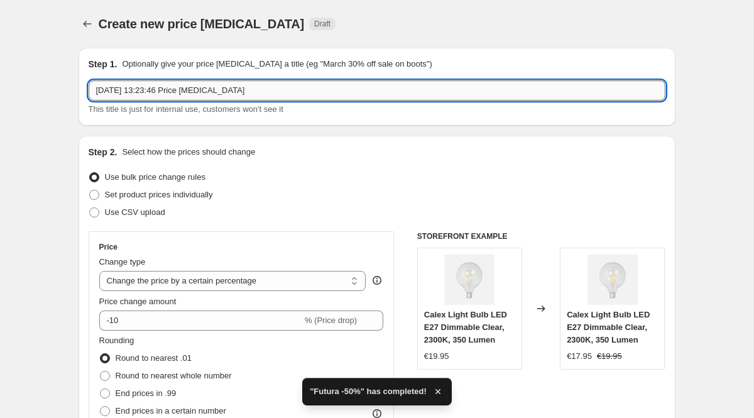
click at [160, 94] on input "19 Sept 2025, 13:23:46 Price change job" at bounding box center [377, 90] width 577 height 20
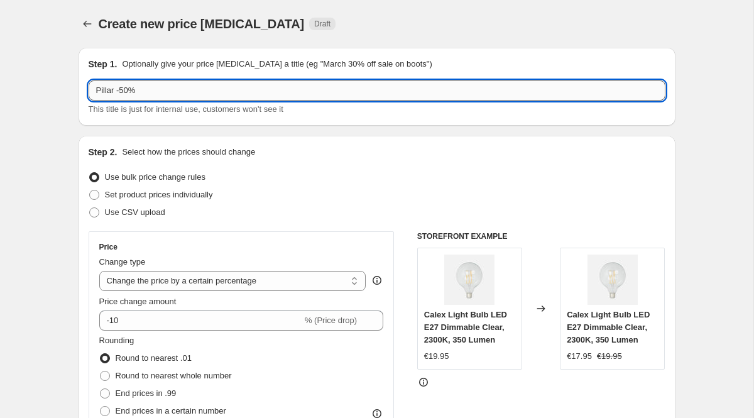
type input "Pillar -50%"
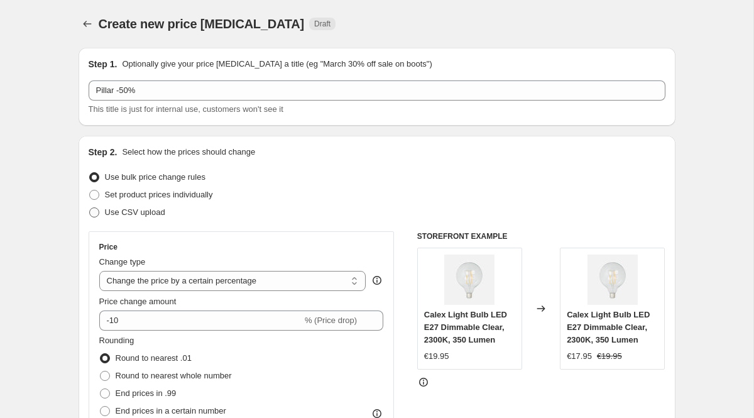
scroll to position [149, 0]
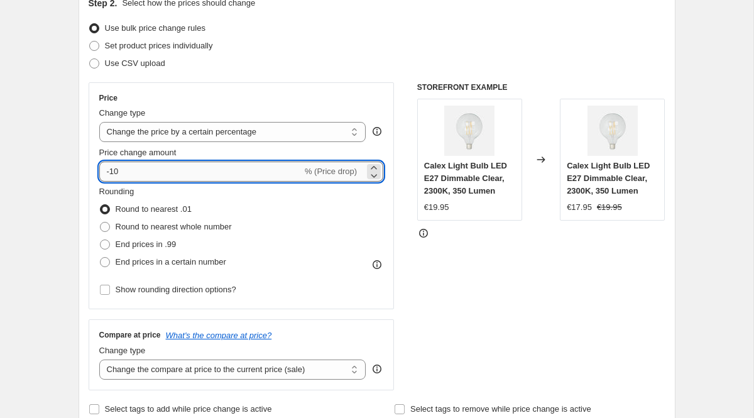
click at [153, 167] on input "-10" at bounding box center [200, 171] width 203 height 20
type input "-1"
type input "-50"
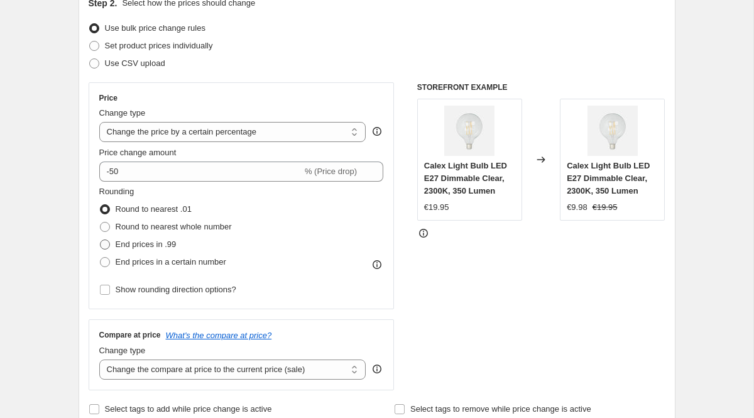
click at [150, 239] on span "End prices in .99" at bounding box center [146, 244] width 61 height 13
click at [101, 239] on input "End prices in .99" at bounding box center [100, 239] width 1 height 1
radio input "true"
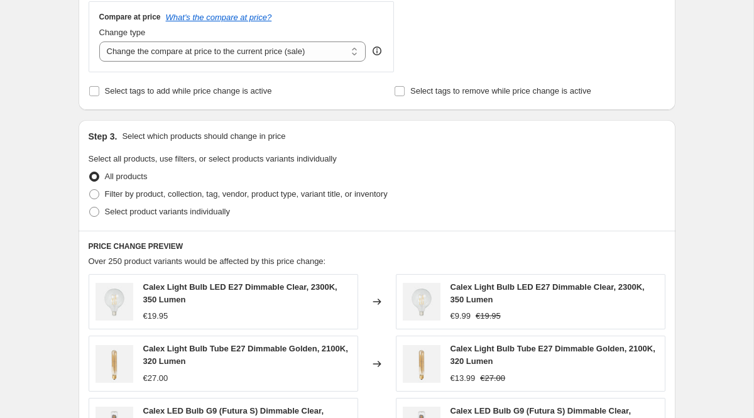
scroll to position [477, 0]
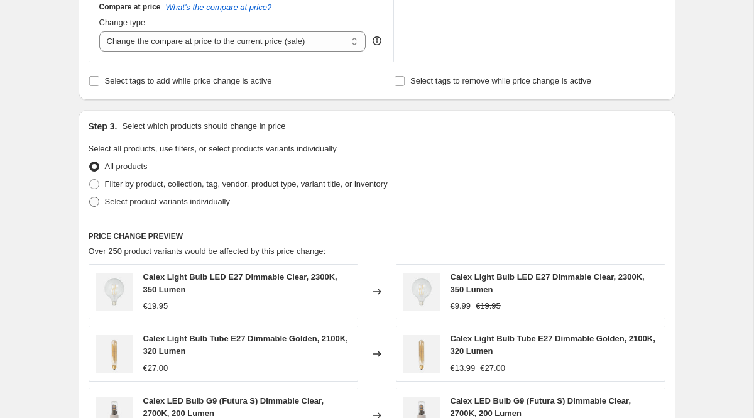
click at [152, 203] on span "Select product variants individually" at bounding box center [167, 201] width 125 height 9
click at [90, 197] on input "Select product variants individually" at bounding box center [89, 197] width 1 height 1
radio input "true"
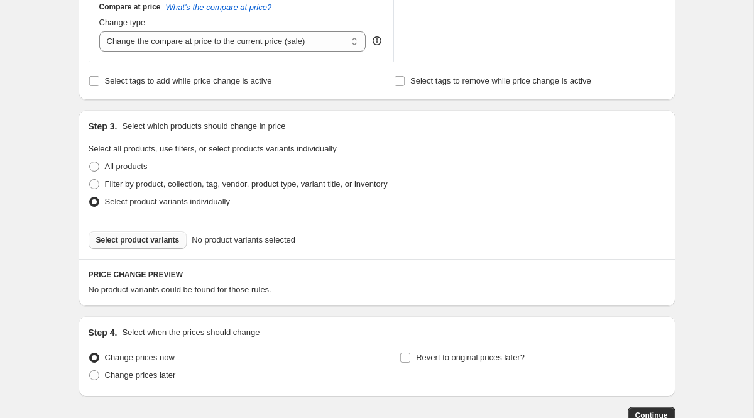
click at [168, 235] on span "Select product variants" at bounding box center [138, 240] width 84 height 10
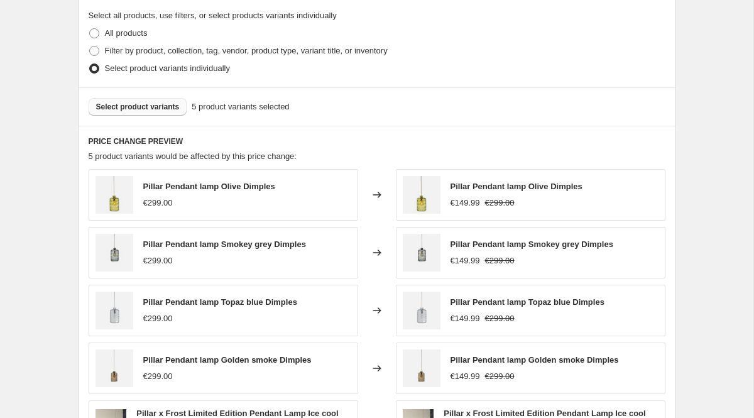
scroll to position [880, 0]
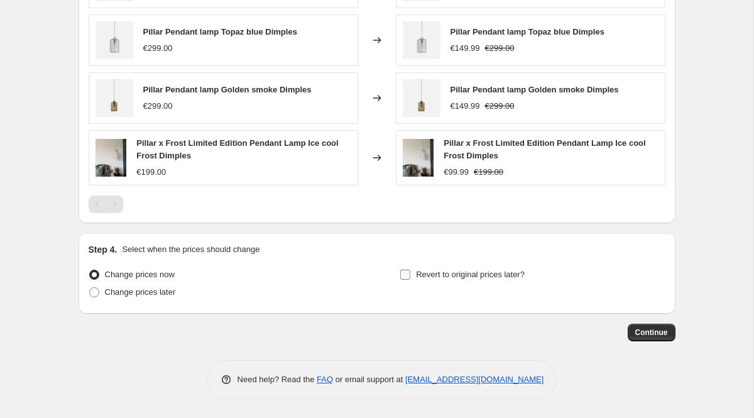
click at [470, 275] on span "Revert to original prices later?" at bounding box center [470, 274] width 109 height 9
click at [410, 275] on input "Revert to original prices later?" at bounding box center [405, 275] width 10 height 10
checkbox input "true"
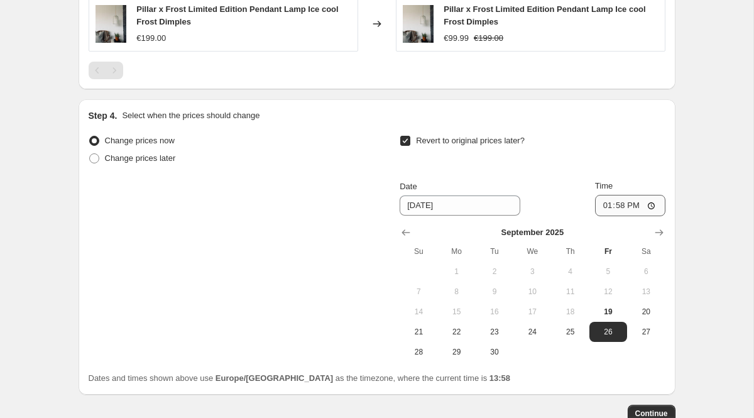
scroll to position [1013, 0]
click at [659, 234] on icon "Show next month, October 2025" at bounding box center [659, 233] width 13 height 13
click at [659, 234] on icon "Show next month, November 2025" at bounding box center [659, 233] width 13 height 13
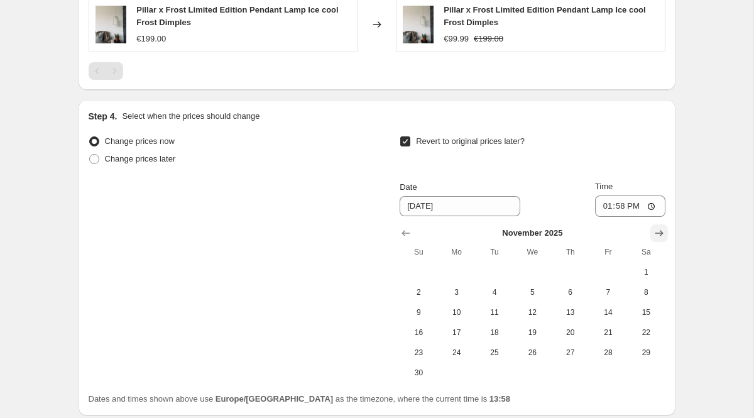
click at [659, 234] on icon "Show next month, December 2025" at bounding box center [659, 233] width 13 height 13
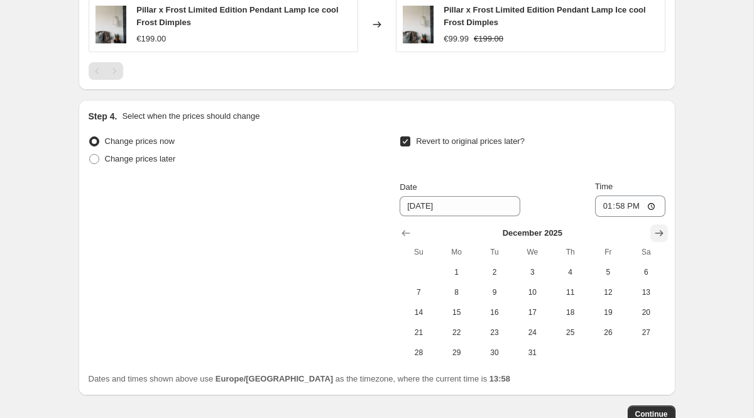
click at [659, 234] on icon "Show next month, January 2026" at bounding box center [659, 233] width 13 height 13
click at [577, 271] on span "1" at bounding box center [570, 272] width 28 height 10
type input "1/1/2026"
click at [655, 413] on span "Continue" at bounding box center [651, 414] width 33 height 10
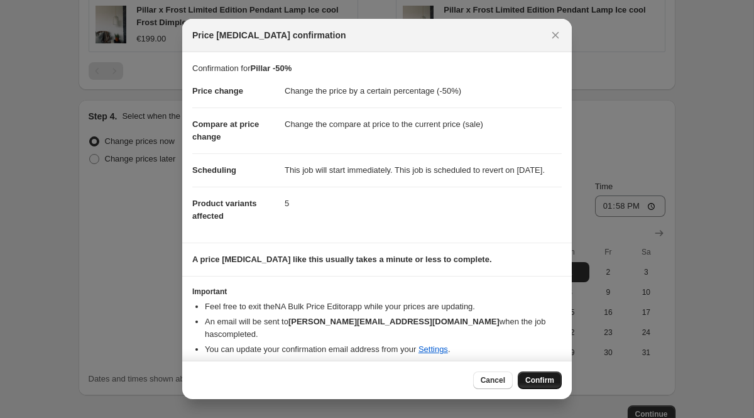
click at [540, 379] on span "Confirm" at bounding box center [539, 380] width 29 height 10
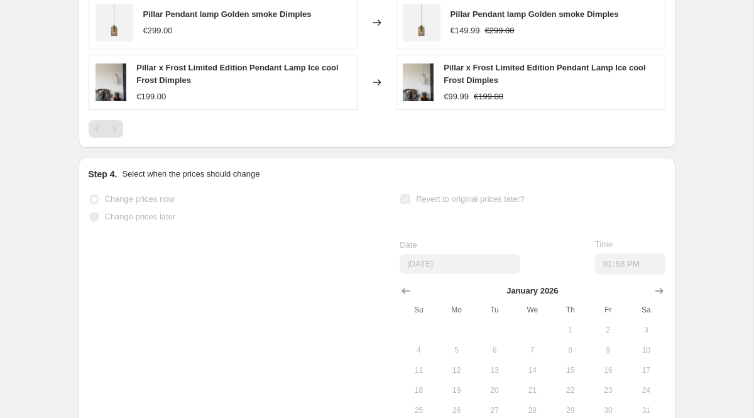
scroll to position [8, 0]
select select "percentage"
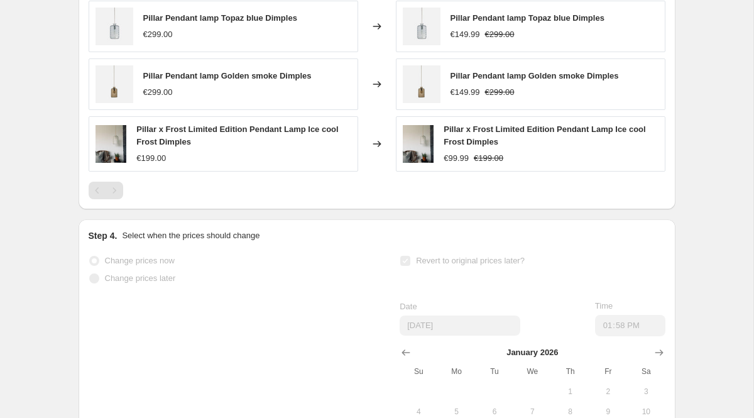
scroll to position [0, 0]
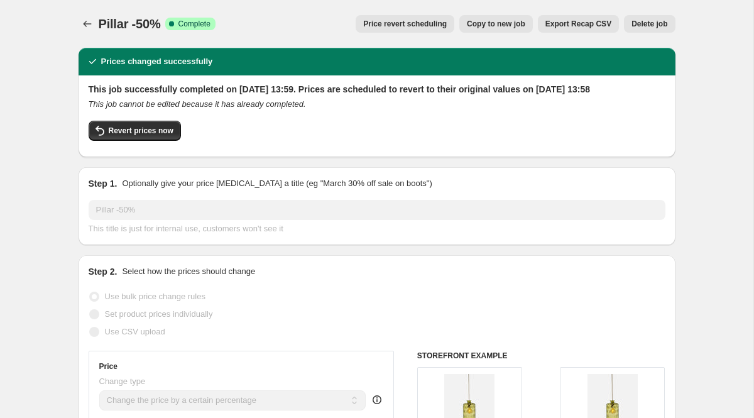
click at [97, 11] on div "Pillar -50%. This page is ready Pillar -50% Success Complete Complete Price rev…" at bounding box center [377, 24] width 597 height 48
click at [84, 21] on icon "Price change jobs" at bounding box center [87, 24] width 13 height 13
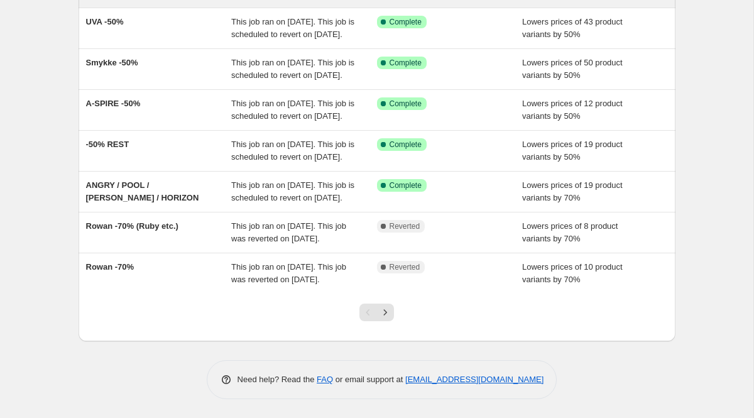
scroll to position [276, 0]
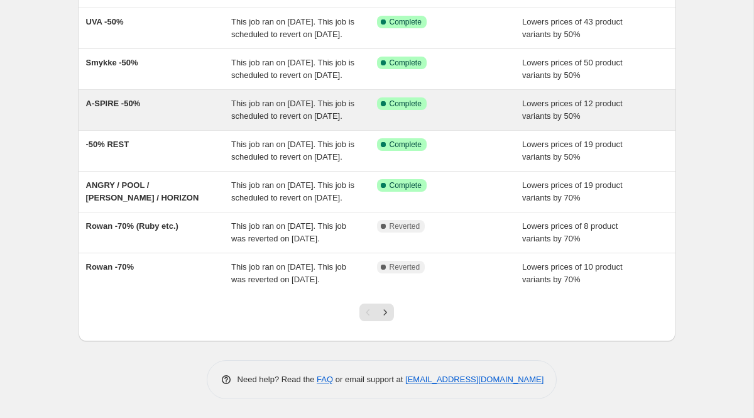
click at [163, 123] on div "A-SPIRE -50%" at bounding box center [159, 109] width 146 height 25
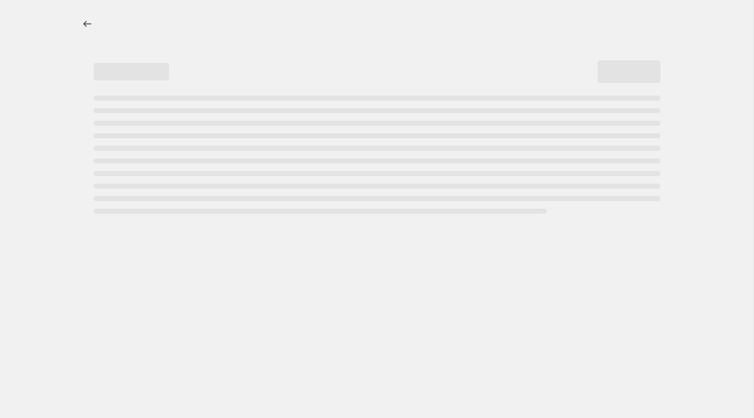
select select "percentage"
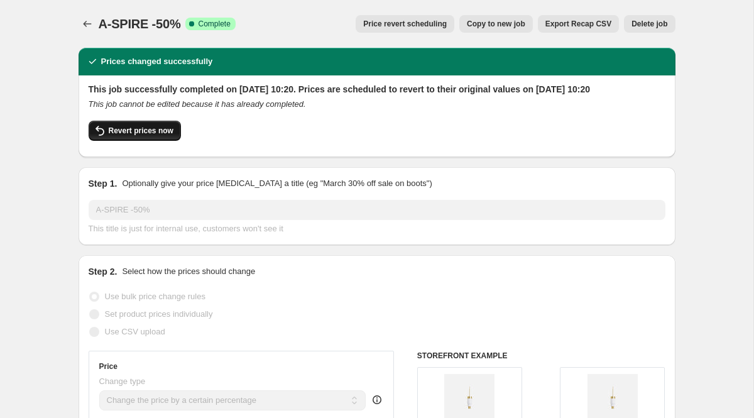
click at [148, 136] on span "Revert prices now" at bounding box center [141, 131] width 65 height 10
checkbox input "false"
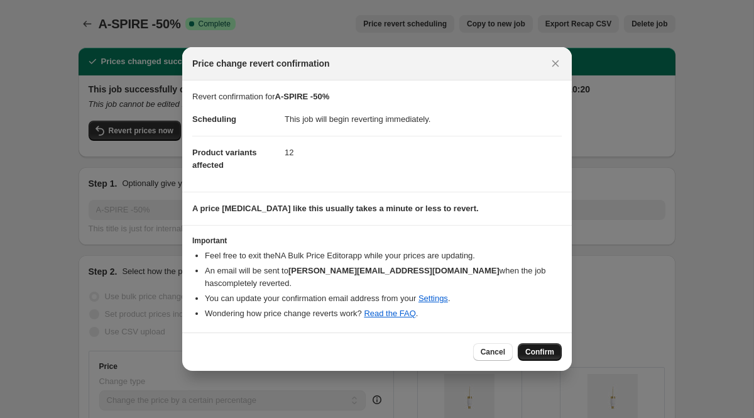
click at [530, 349] on span "Confirm" at bounding box center [539, 352] width 29 height 10
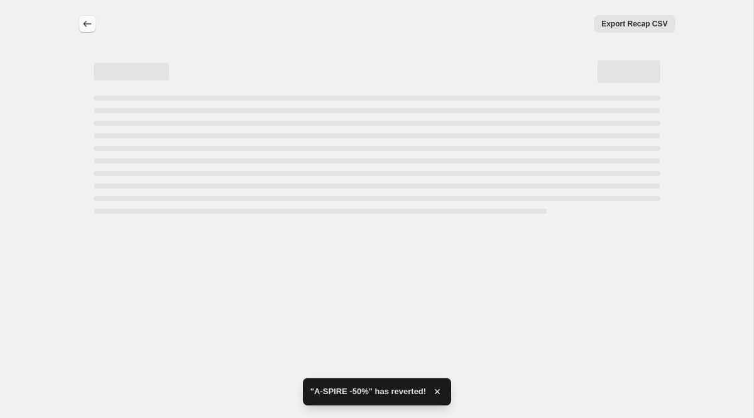
select select "percentage"
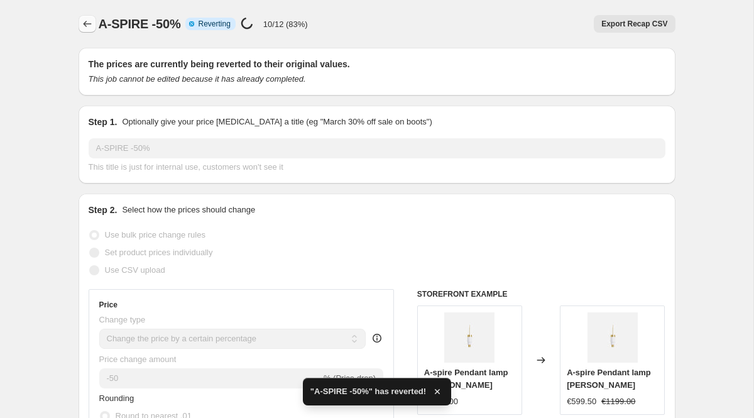
checkbox input "true"
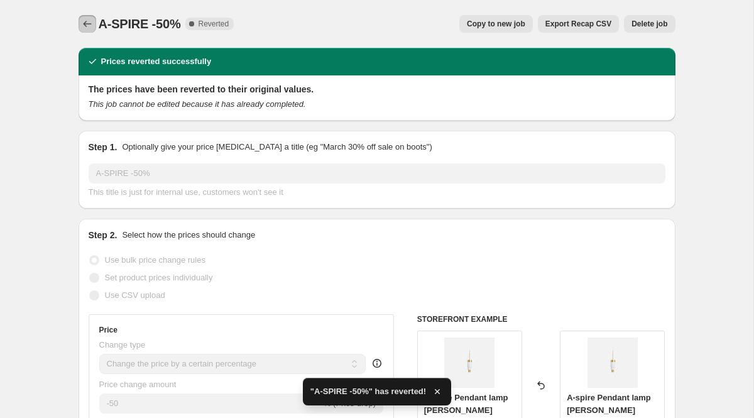
click at [88, 26] on icon "Price change jobs" at bounding box center [87, 24] width 13 height 13
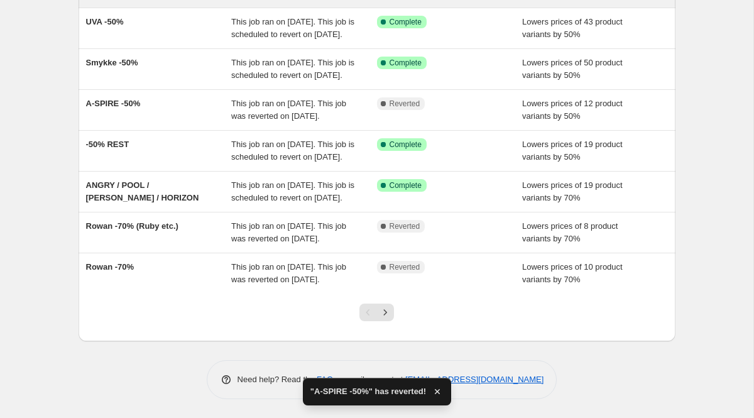
scroll to position [243, 0]
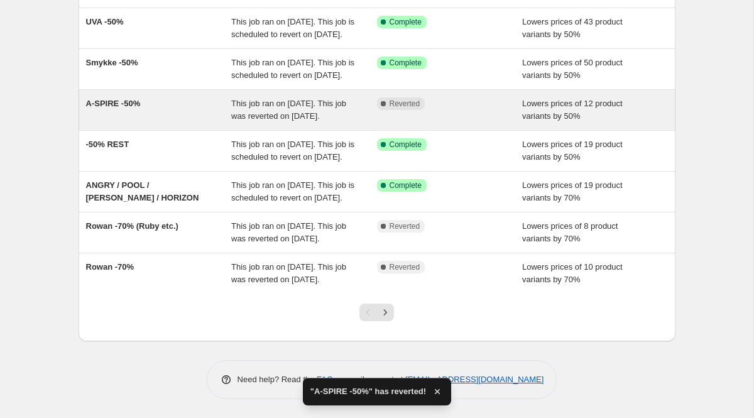
click at [137, 108] on span "A-SPIRE -50%" at bounding box center [113, 103] width 55 height 9
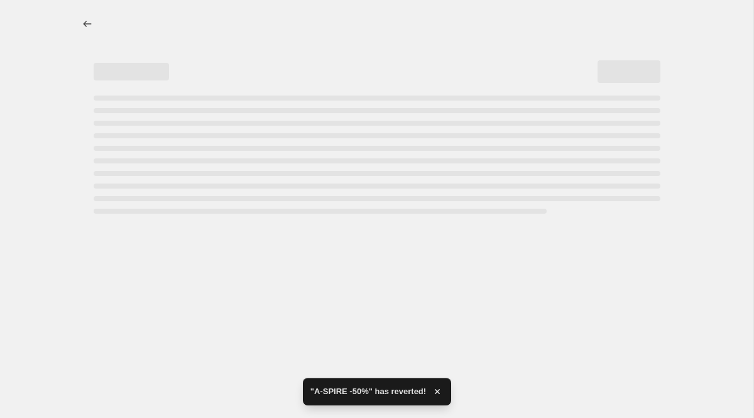
select select "percentage"
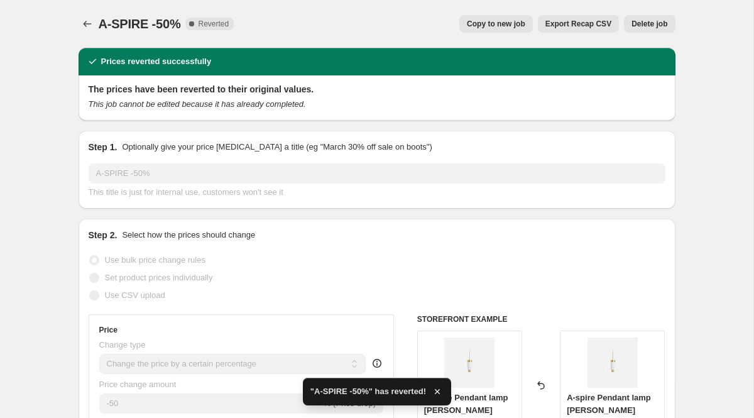
click at [510, 23] on span "Copy to new job" at bounding box center [496, 24] width 58 height 10
select select "percentage"
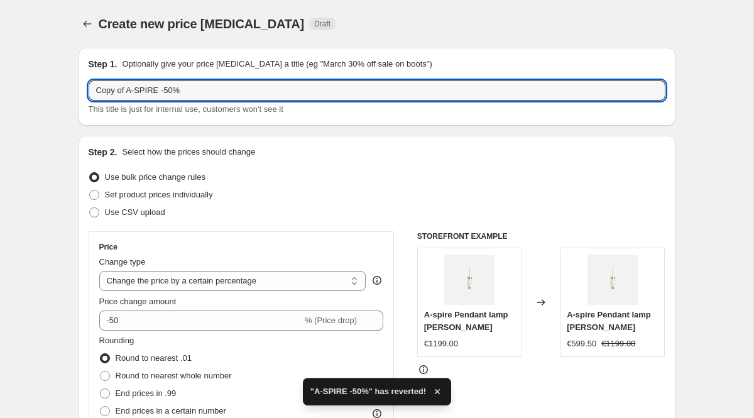
drag, startPoint x: 129, startPoint y: 90, endPoint x: 63, endPoint y: 90, distance: 66.0
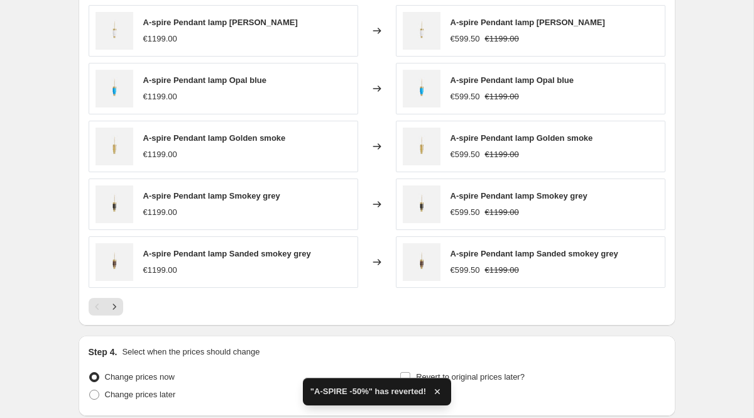
scroll to position [876, 0]
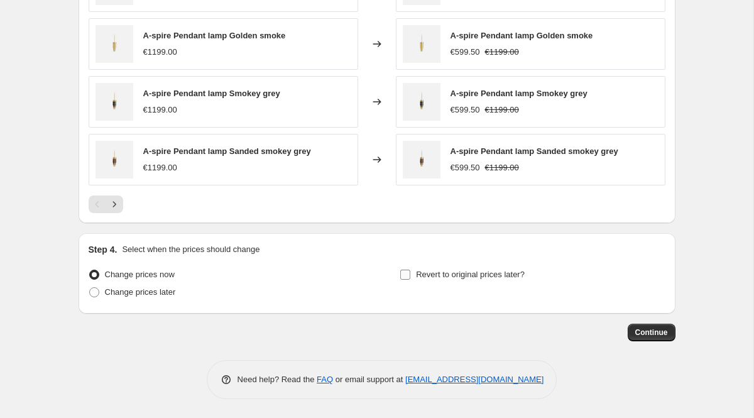
type input "A-SPIRE -50%"
click at [503, 276] on span "Revert to original prices later?" at bounding box center [470, 274] width 109 height 9
click at [410, 276] on input "Revert to original prices later?" at bounding box center [405, 275] width 10 height 10
checkbox input "true"
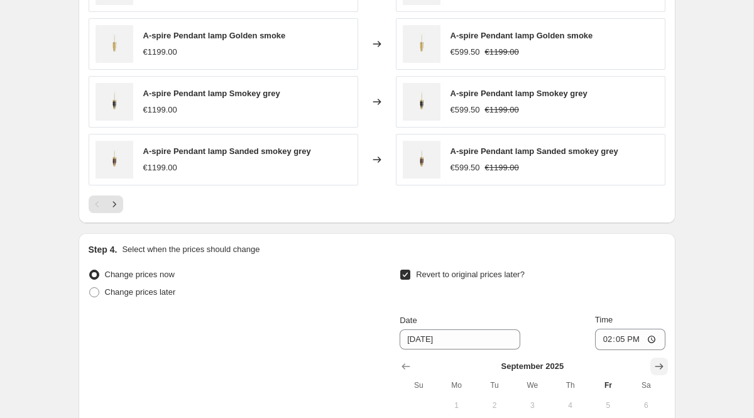
click at [659, 368] on icon "Show next month, October 2025" at bounding box center [659, 366] width 13 height 13
click at [659, 368] on icon "Show next month, December 2025" at bounding box center [659, 366] width 13 height 13
click at [659, 368] on icon "Show next month, January 2026" at bounding box center [659, 366] width 13 height 13
click at [659, 368] on icon "Show next month, February 2026" at bounding box center [659, 366] width 13 height 13
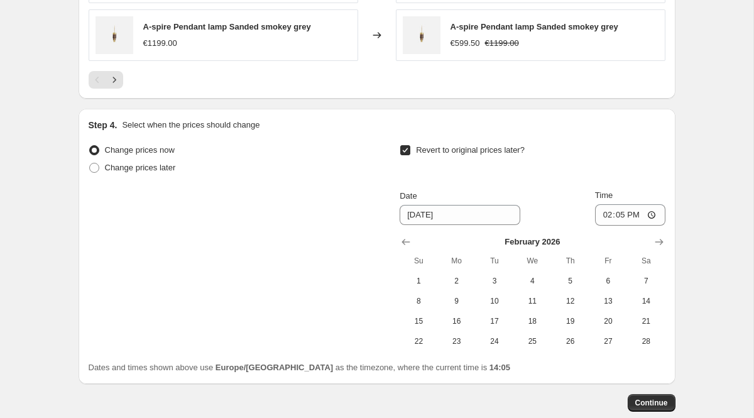
scroll to position [1003, 0]
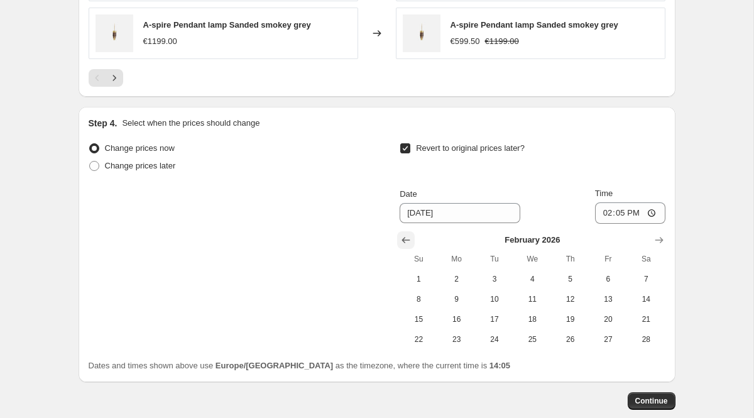
click at [402, 238] on icon "Show previous month, January 2026" at bounding box center [406, 240] width 13 height 13
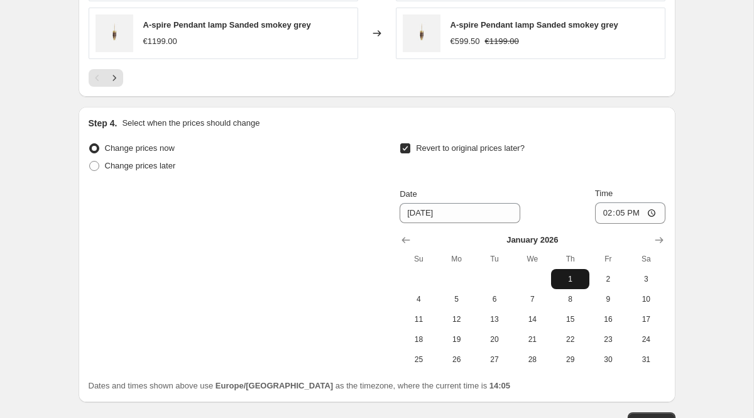
click at [569, 271] on button "1" at bounding box center [570, 279] width 38 height 20
type input "1/1/2026"
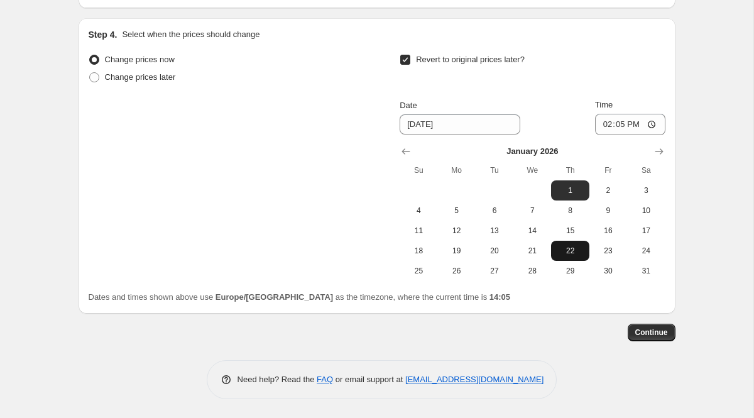
scroll to position [1091, 0]
click at [659, 336] on span "Continue" at bounding box center [651, 333] width 33 height 10
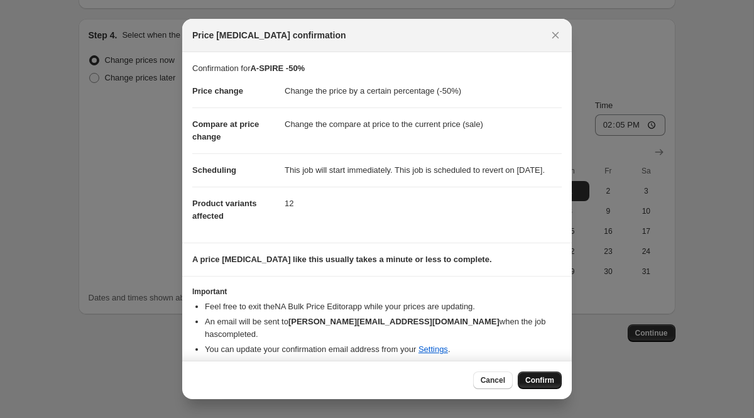
click at [533, 375] on button "Confirm" at bounding box center [540, 380] width 44 height 18
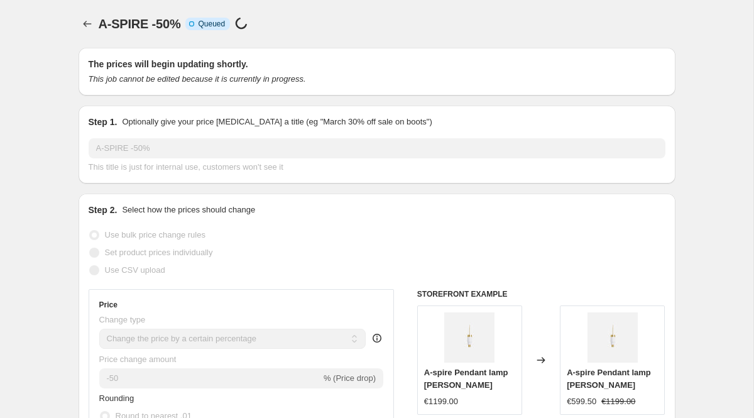
select select "percentage"
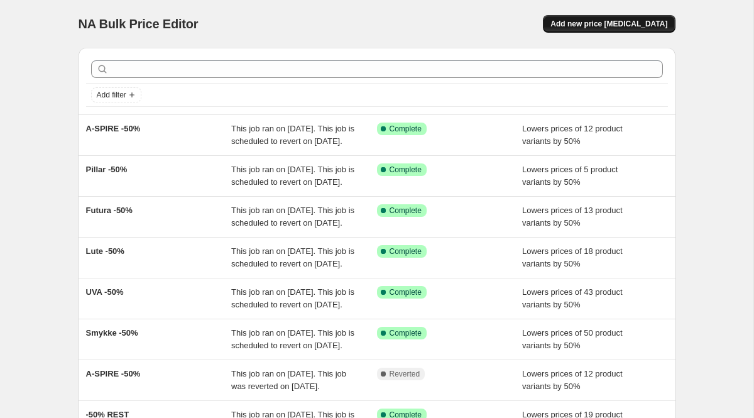
click at [611, 22] on span "Add new price [MEDICAL_DATA]" at bounding box center [608, 24] width 117 height 10
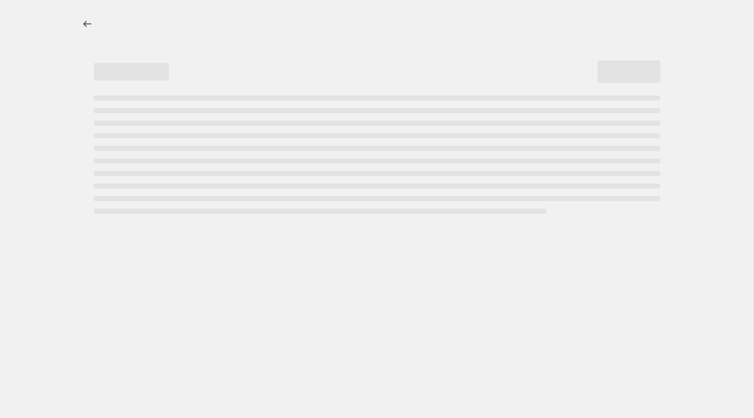
select select "percentage"
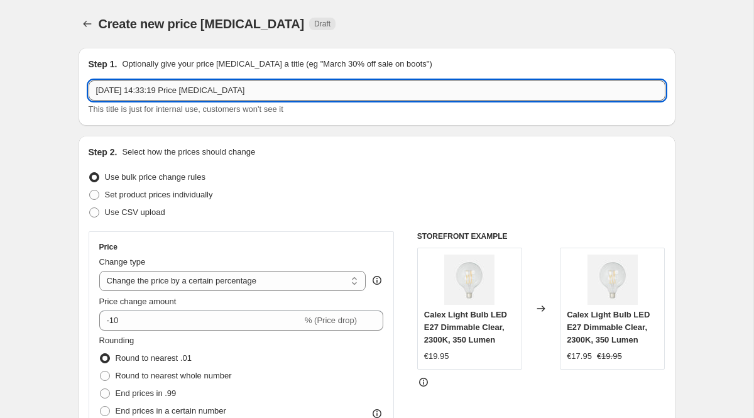
click at [150, 92] on input "19 Sept 2025, 14:33:19 Price change job" at bounding box center [377, 90] width 577 height 20
type input "BARRE -70%"
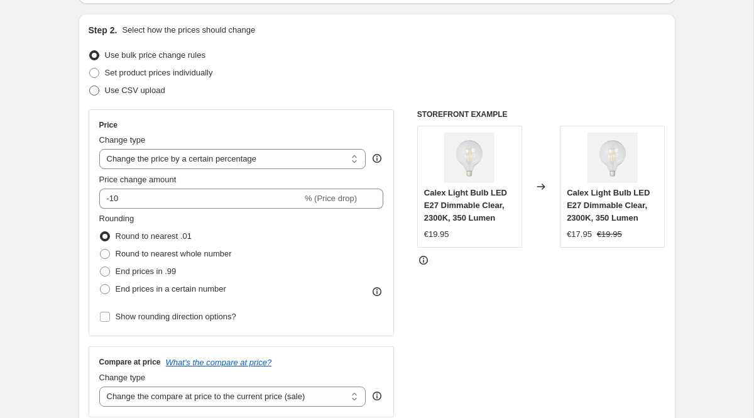
scroll to position [192, 0]
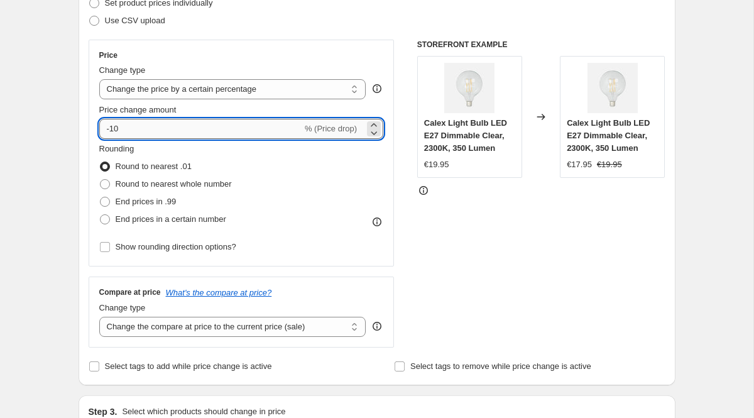
click at [134, 134] on input "-10" at bounding box center [200, 129] width 203 height 20
type input "-1"
type input "-70"
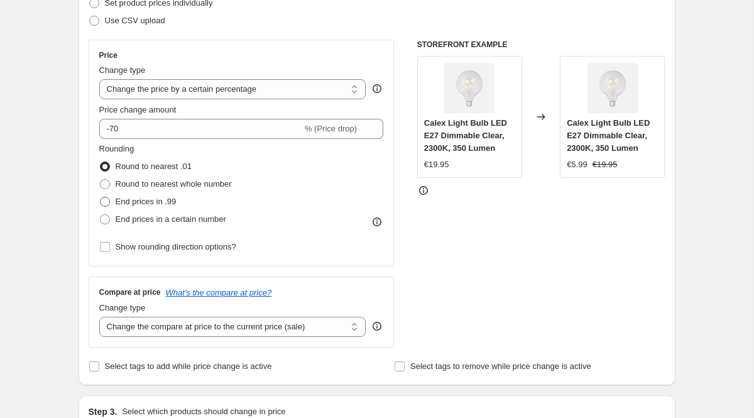
click at [129, 196] on span "End prices in .99" at bounding box center [146, 201] width 61 height 13
click at [101, 197] on input "End prices in .99" at bounding box center [100, 197] width 1 height 1
radio input "true"
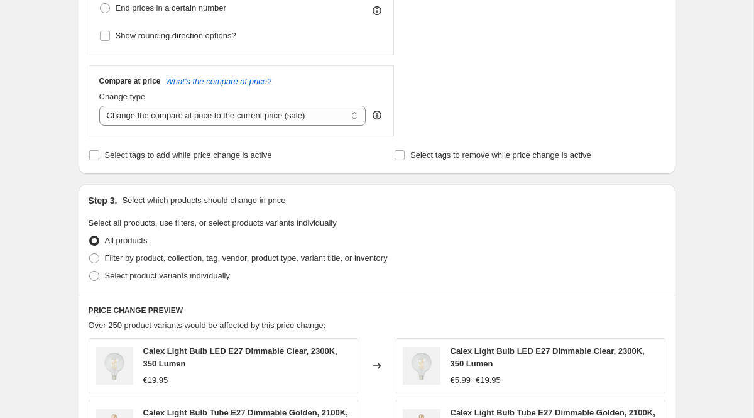
scroll to position [403, 0]
click at [144, 258] on span "Filter by product, collection, tag, vendor, product type, variant title, or inv…" at bounding box center [246, 257] width 283 height 9
click at [90, 253] on input "Filter by product, collection, tag, vendor, product type, variant title, or inv…" at bounding box center [89, 253] width 1 height 1
radio input "true"
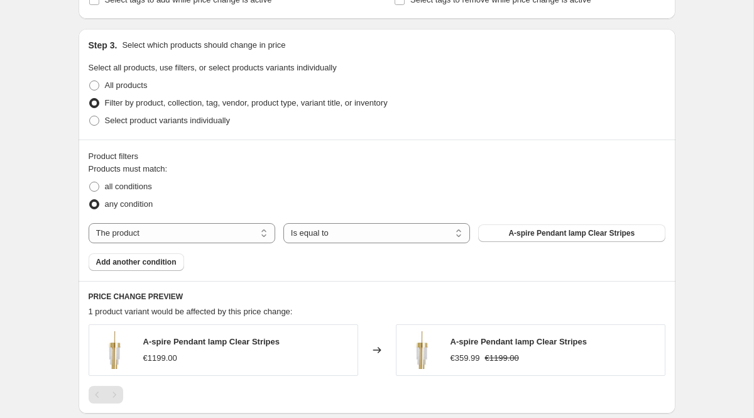
scroll to position [557, 0]
click at [215, 229] on select "The product The product's collection The product's tag The product's vendor The…" at bounding box center [182, 234] width 187 height 20
select select "collection"
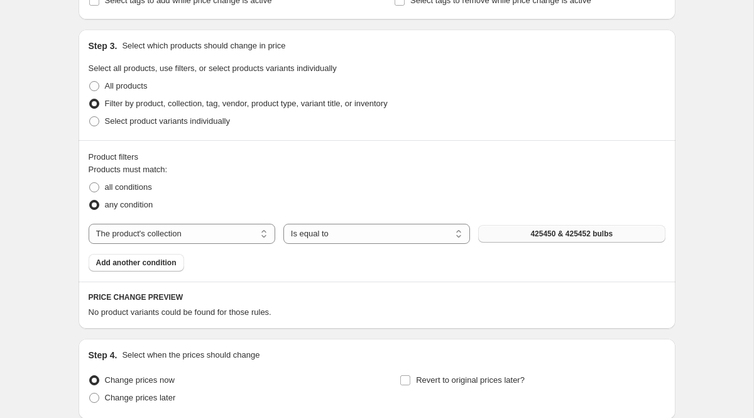
click at [517, 234] on button "425450 & 425452 bulbs" at bounding box center [571, 234] width 187 height 18
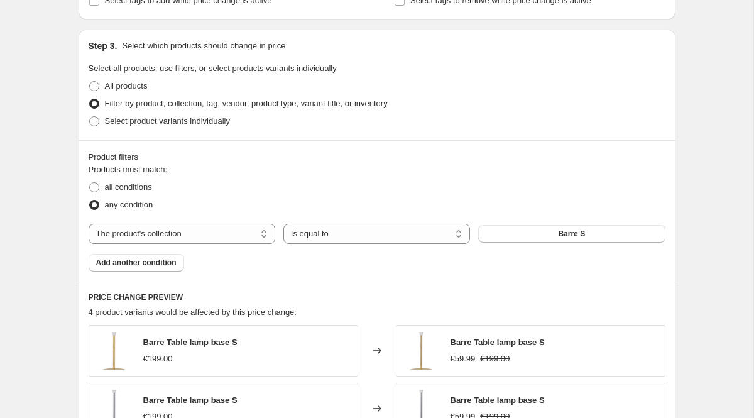
click at [141, 264] on span "Add another condition" at bounding box center [136, 263] width 80 height 10
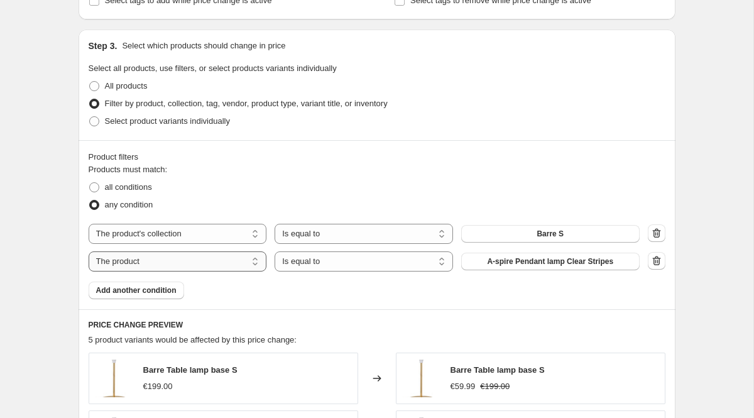
click at [156, 266] on select "The product The product's collection The product's tag The product's vendor The…" at bounding box center [178, 261] width 178 height 20
select select "collection"
click at [509, 259] on span "425450 & 425452 bulbs" at bounding box center [550, 261] width 82 height 10
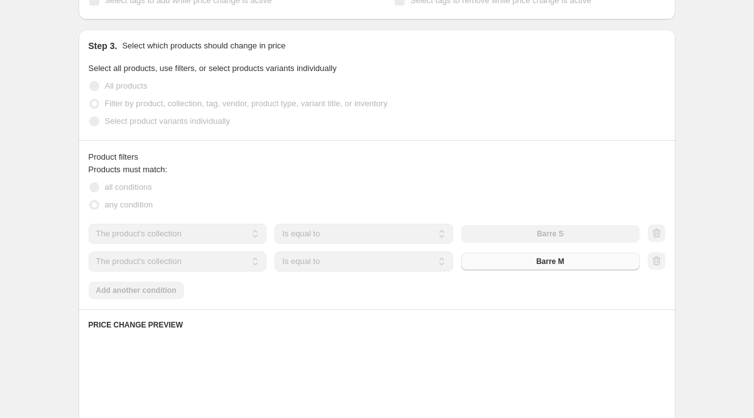
click at [144, 290] on div "Products must match: all conditions any condition The product The product's col…" at bounding box center [377, 231] width 577 height 136
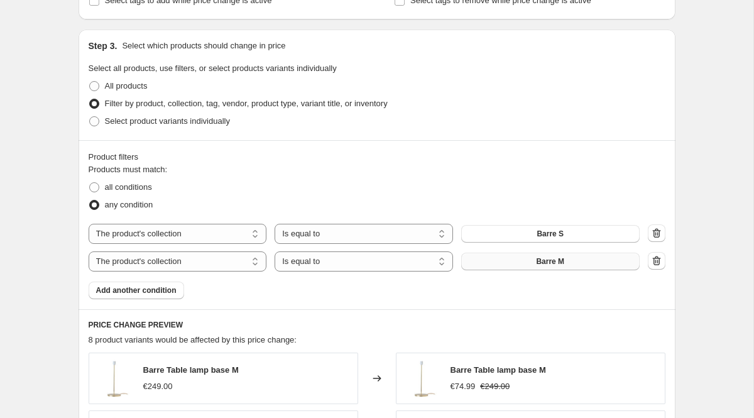
click at [144, 290] on span "Add another condition" at bounding box center [136, 290] width 80 height 10
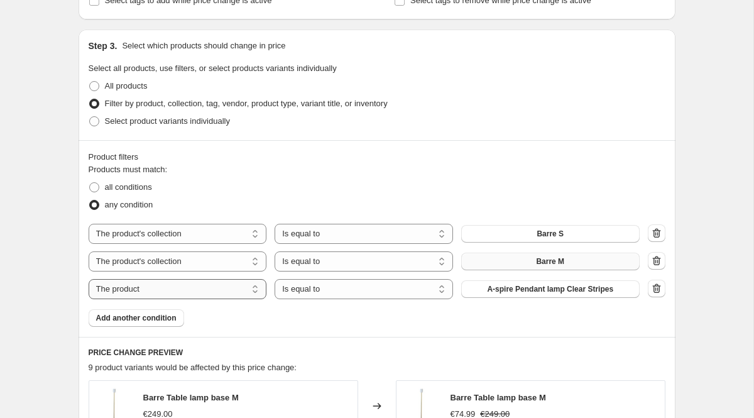
click at [212, 291] on select "The product The product's collection The product's tag The product's vendor The…" at bounding box center [178, 289] width 178 height 20
select select "collection"
click at [516, 288] on span "425450 & 425452 bulbs" at bounding box center [550, 289] width 82 height 10
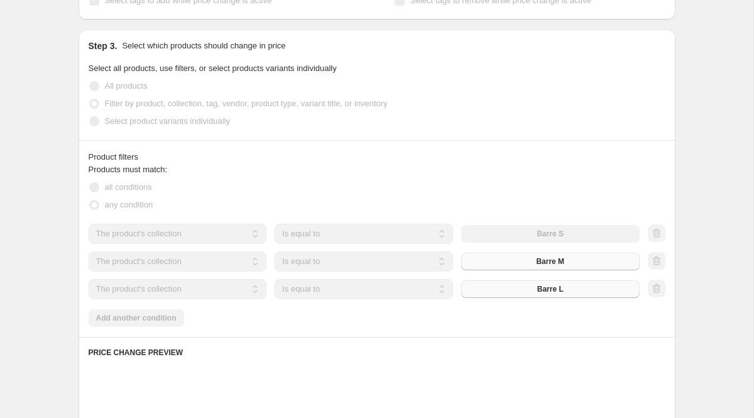
click at [142, 316] on div "Products must match: all conditions any condition The product The product's col…" at bounding box center [377, 244] width 577 height 163
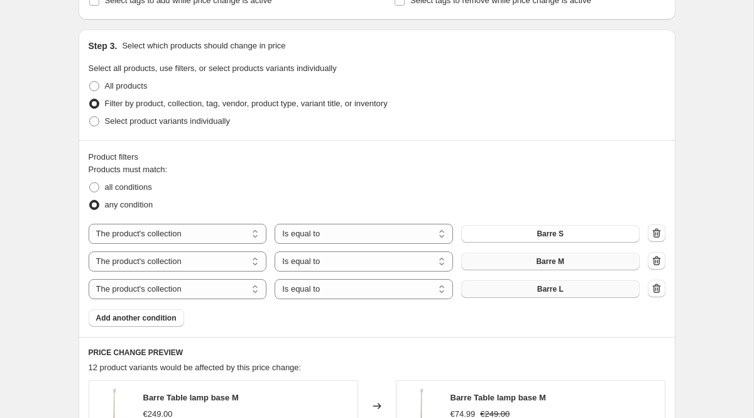
click at [142, 316] on span "Add another condition" at bounding box center [136, 318] width 80 height 10
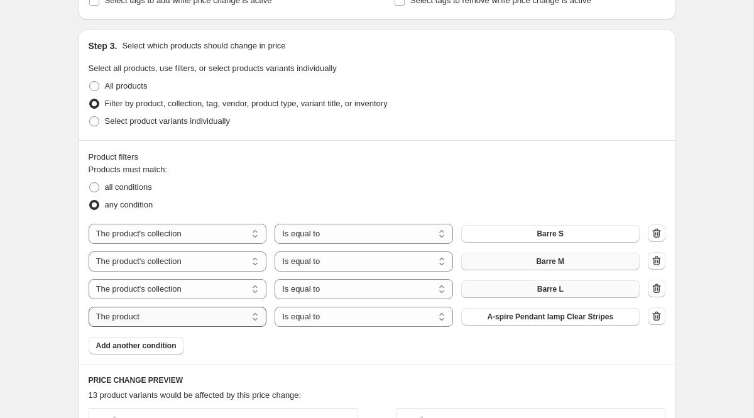
click at [146, 315] on select "The product The product's collection The product's tag The product's vendor The…" at bounding box center [178, 317] width 178 height 20
select select "collection"
click at [518, 316] on span "425450 & 425452 bulbs" at bounding box center [550, 317] width 82 height 10
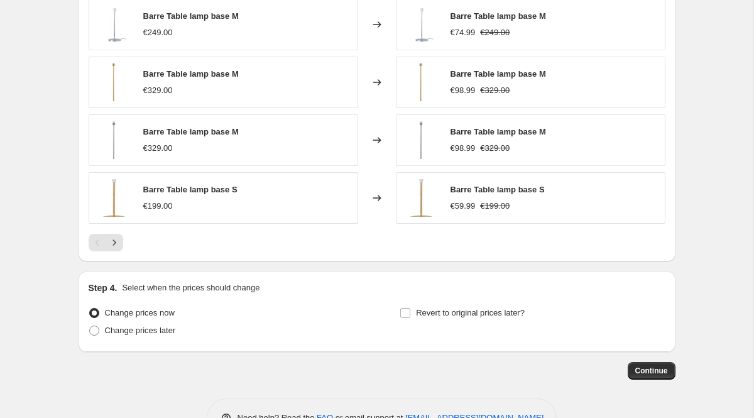
scroll to position [1062, 0]
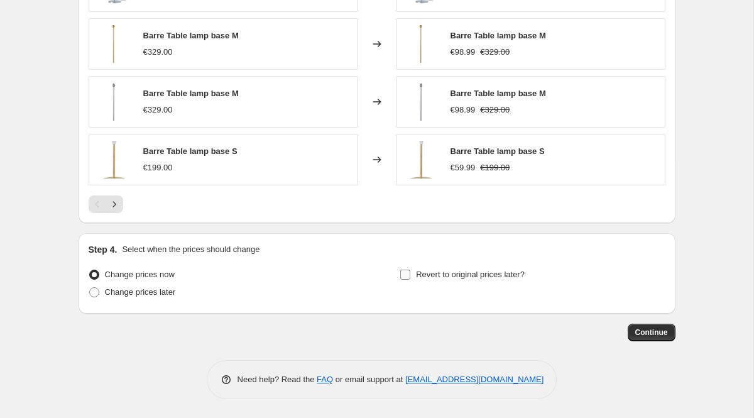
click at [416, 274] on span "Revert to original prices later?" at bounding box center [470, 274] width 109 height 9
click at [410, 274] on input "Revert to original prices later?" at bounding box center [405, 275] width 10 height 10
checkbox input "true"
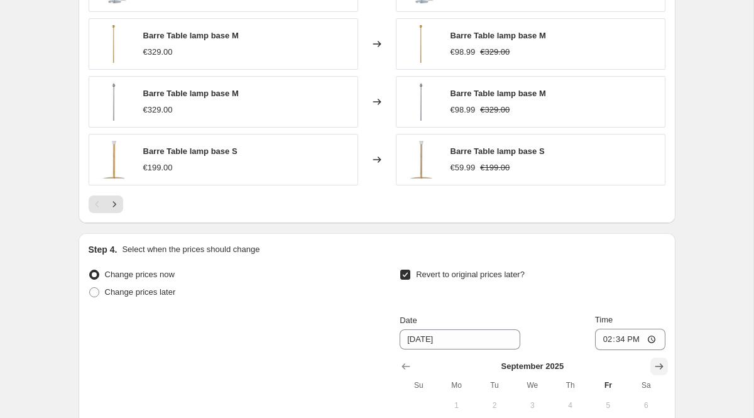
click at [660, 366] on icon "Show next month, October 2025" at bounding box center [659, 366] width 13 height 13
click at [660, 366] on icon "Show next month, November 2025" at bounding box center [659, 366] width 13 height 13
click at [660, 366] on icon "Show next month, January 2026" at bounding box center [659, 366] width 13 height 13
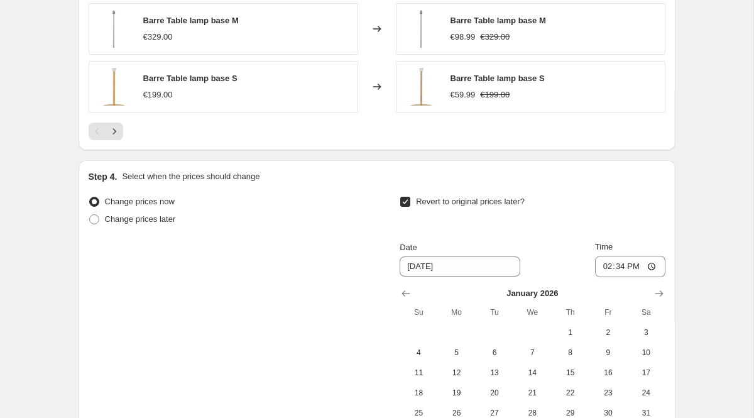
scroll to position [1152, 0]
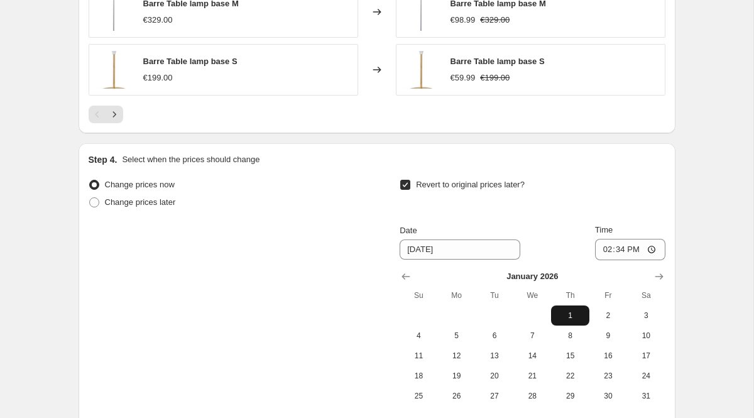
click at [570, 311] on span "1" at bounding box center [570, 315] width 28 height 10
type input "1/1/2026"
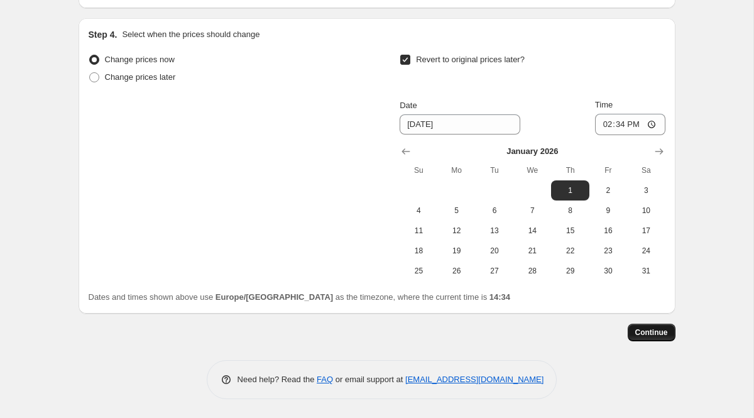
click at [649, 329] on span "Continue" at bounding box center [651, 332] width 33 height 10
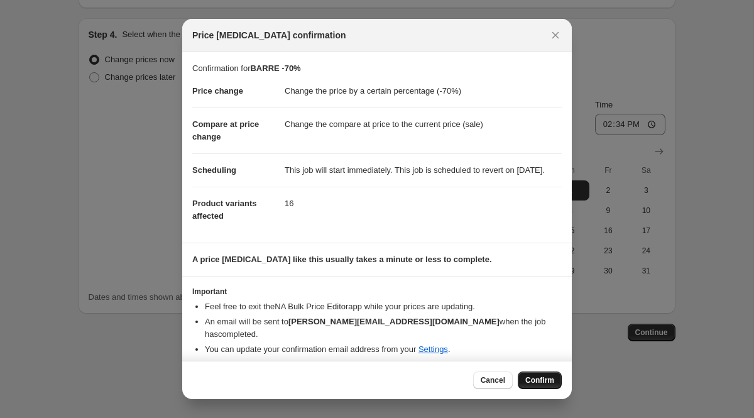
click at [547, 381] on span "Confirm" at bounding box center [539, 380] width 29 height 10
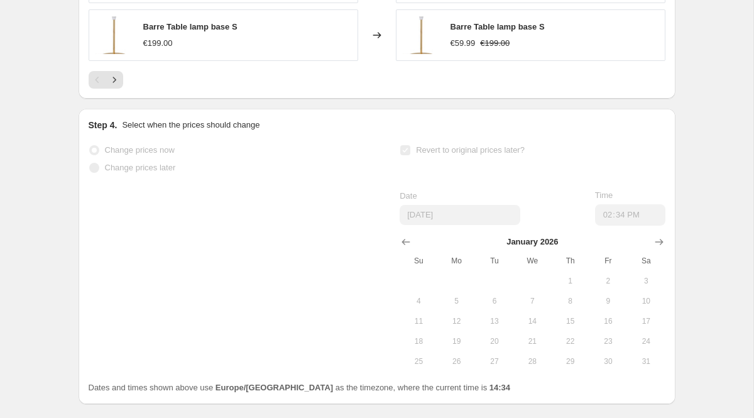
scroll to position [1310, 0]
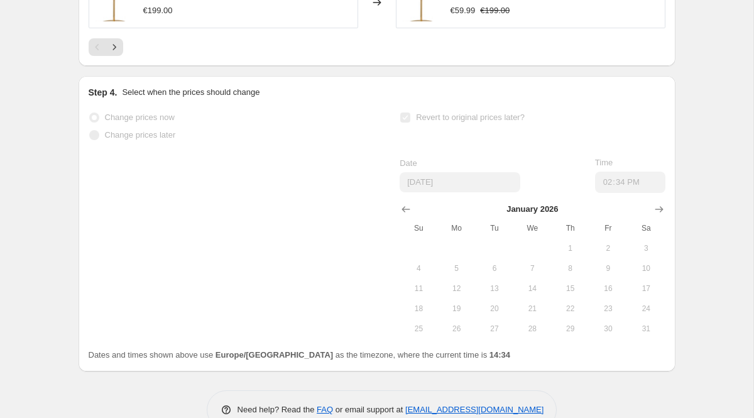
select select "percentage"
select select "collection"
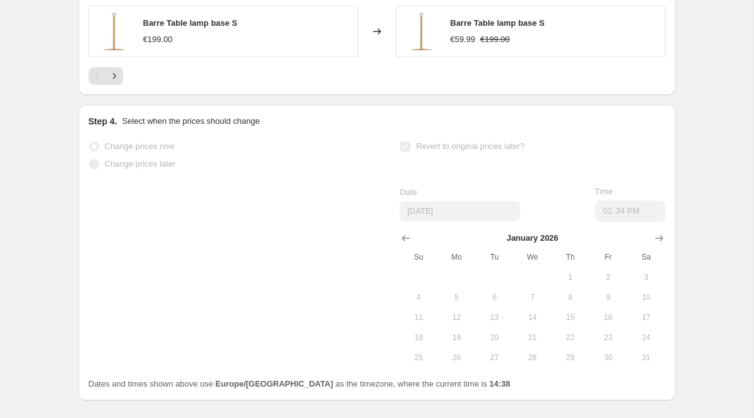
scroll to position [0, 0]
